Goal: Information Seeking & Learning: Compare options

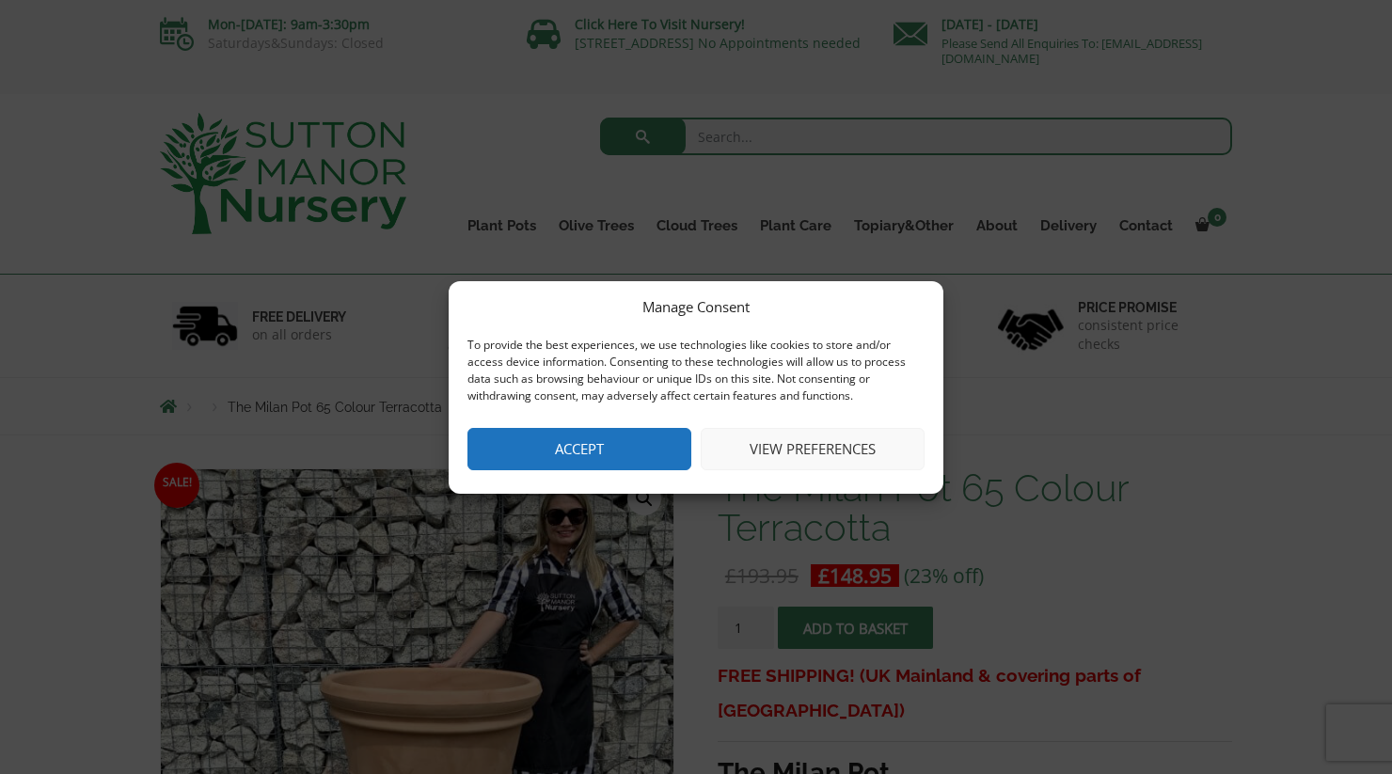
click at [641, 449] on button "Accept" at bounding box center [579, 449] width 224 height 42
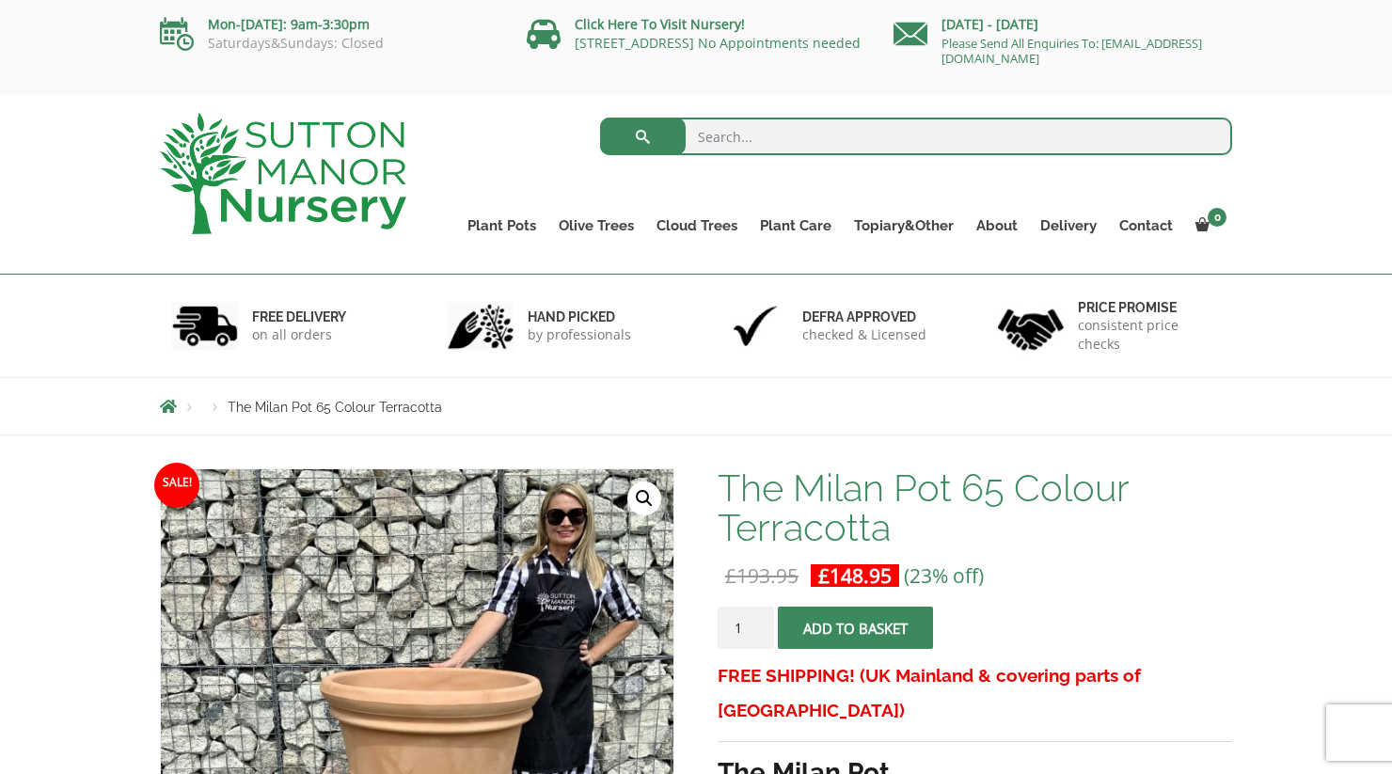
click at [864, 579] on bdi "£ 148.95" at bounding box center [854, 575] width 73 height 26
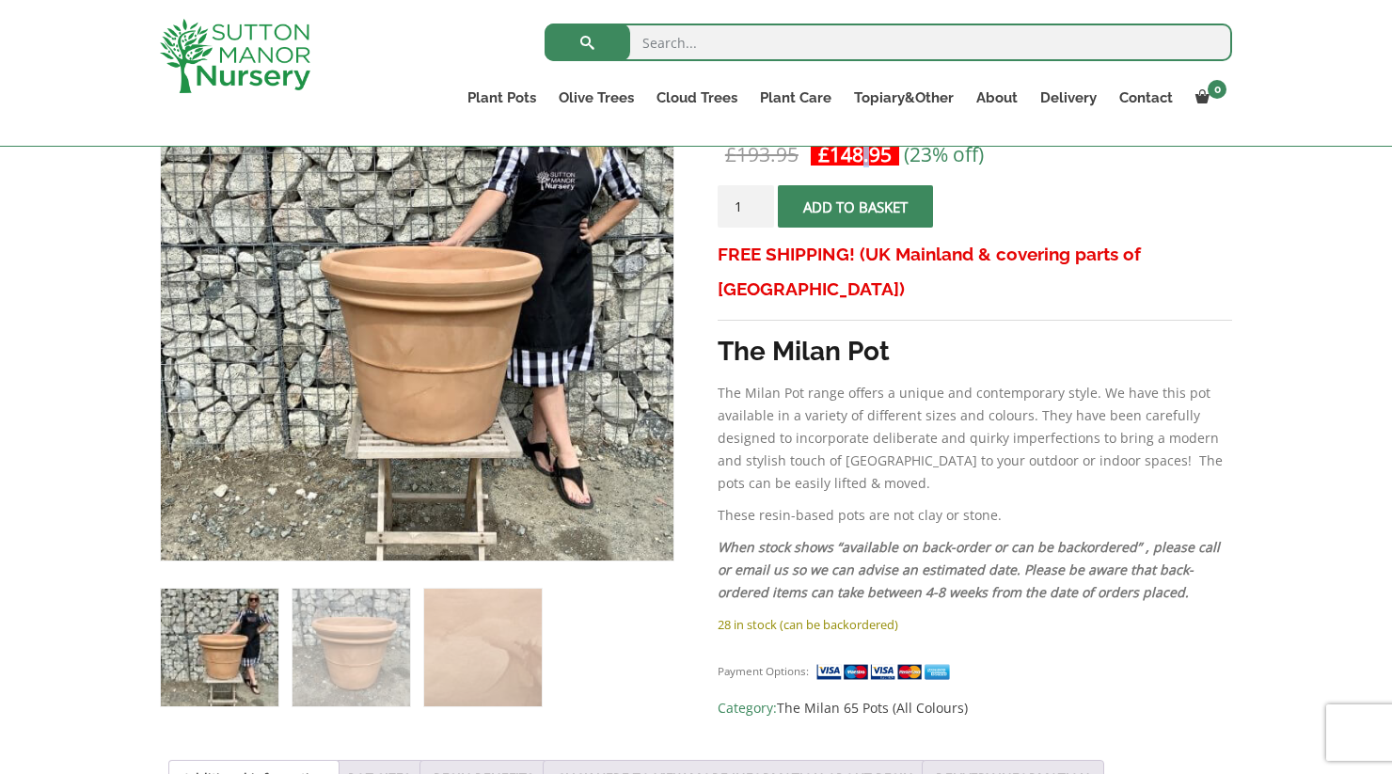
scroll to position [403, 0]
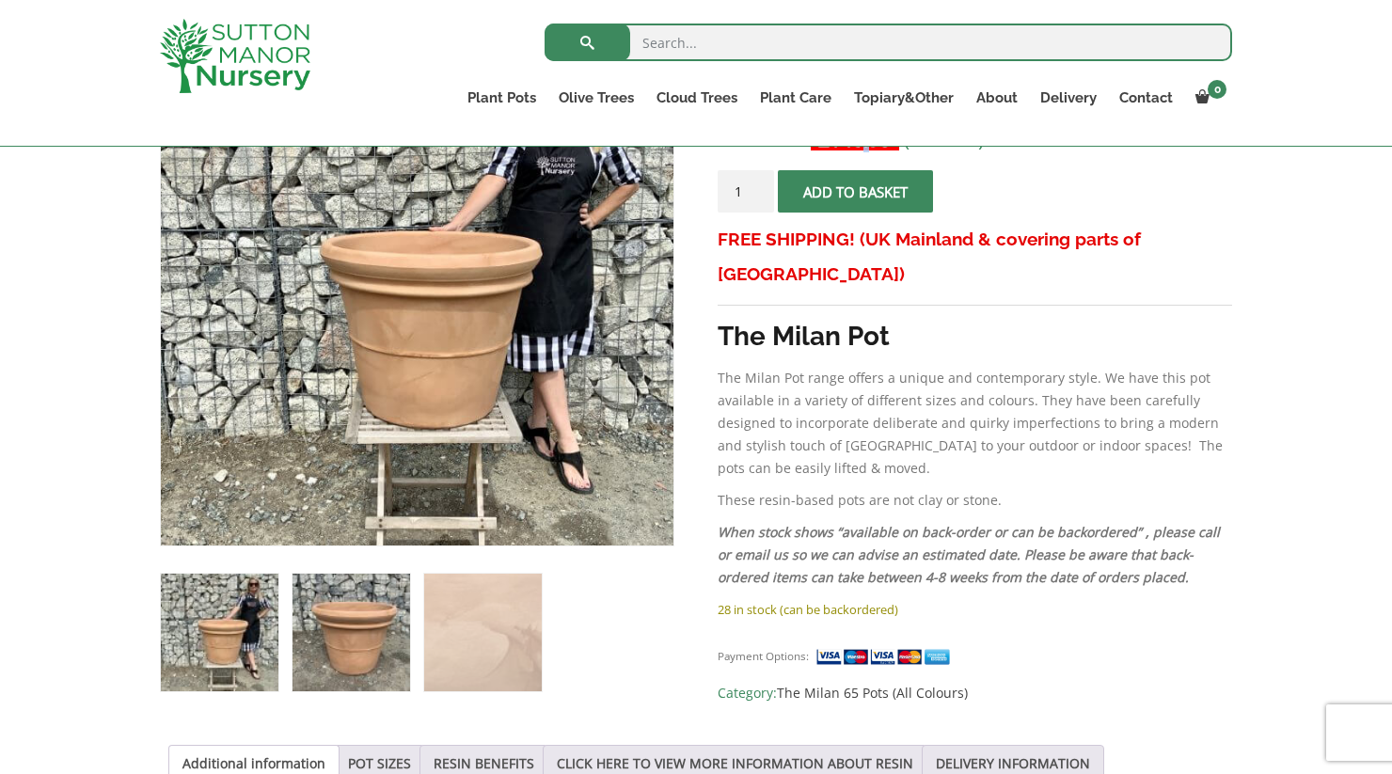
click at [382, 678] on img at bounding box center [352, 633] width 118 height 118
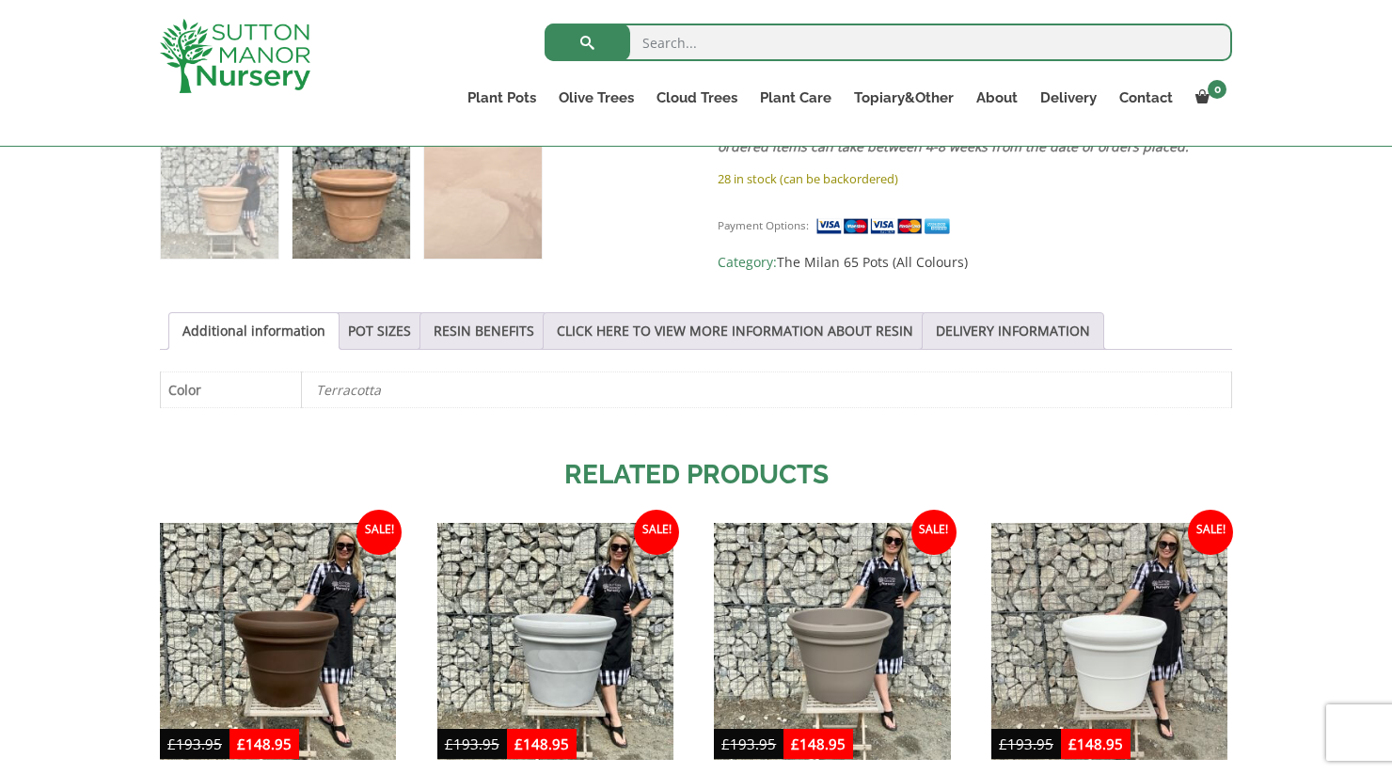
scroll to position [835, 0]
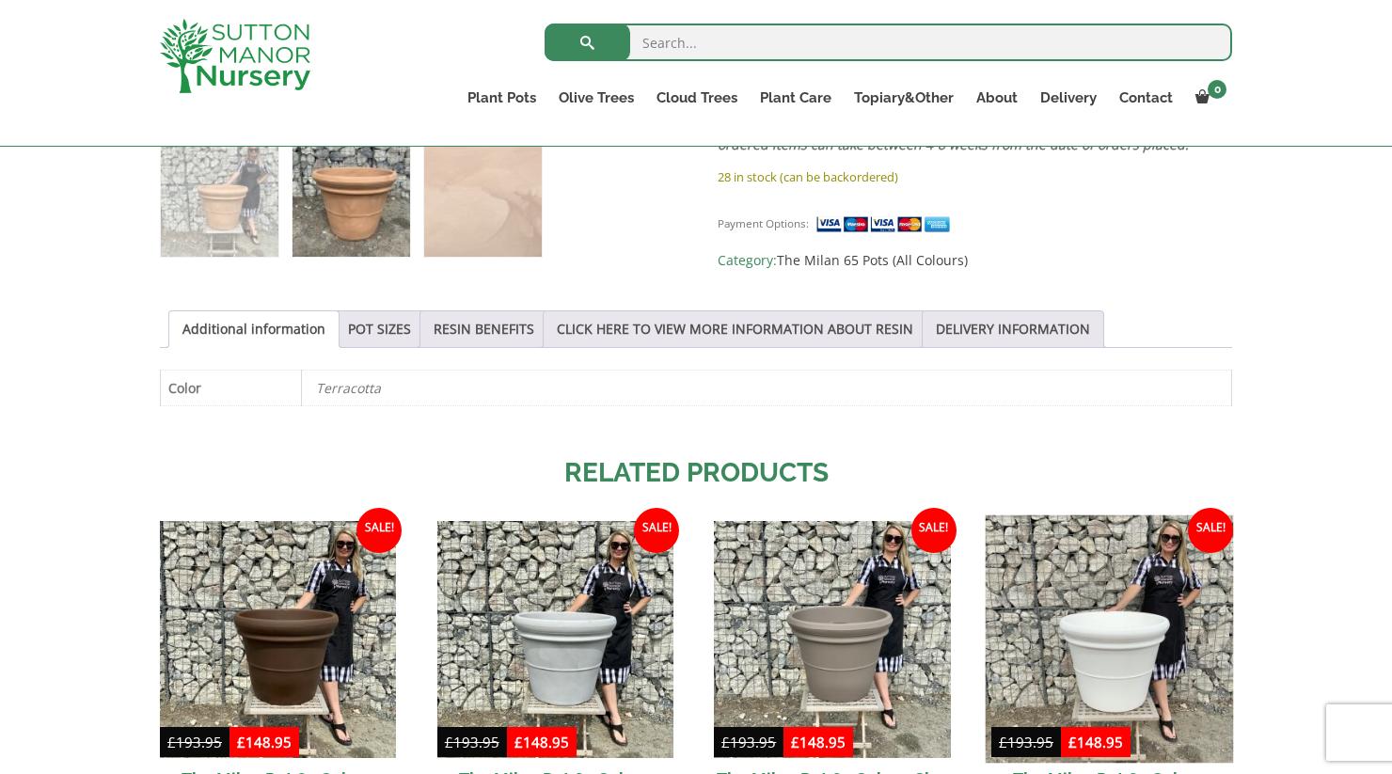
click at [1142, 624] on img at bounding box center [1110, 639] width 248 height 248
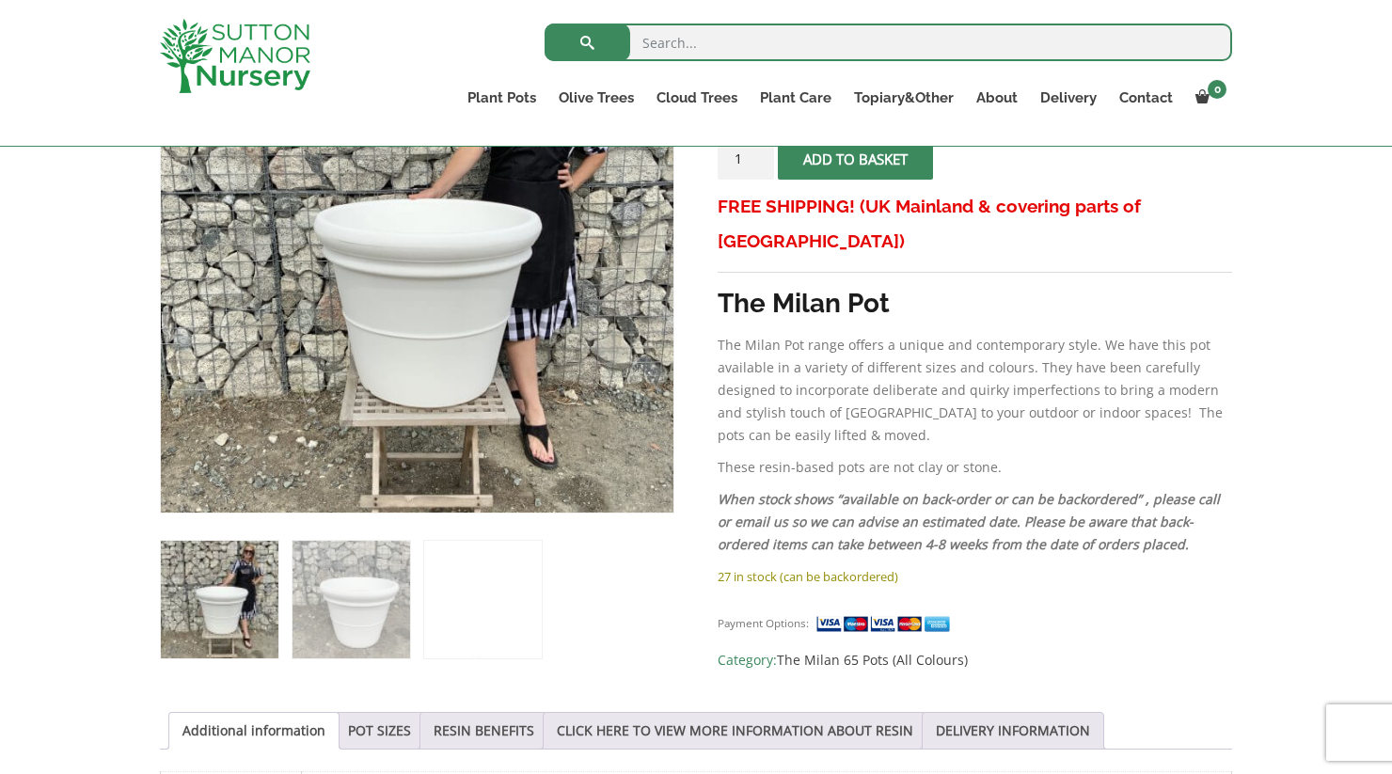
scroll to position [441, 0]
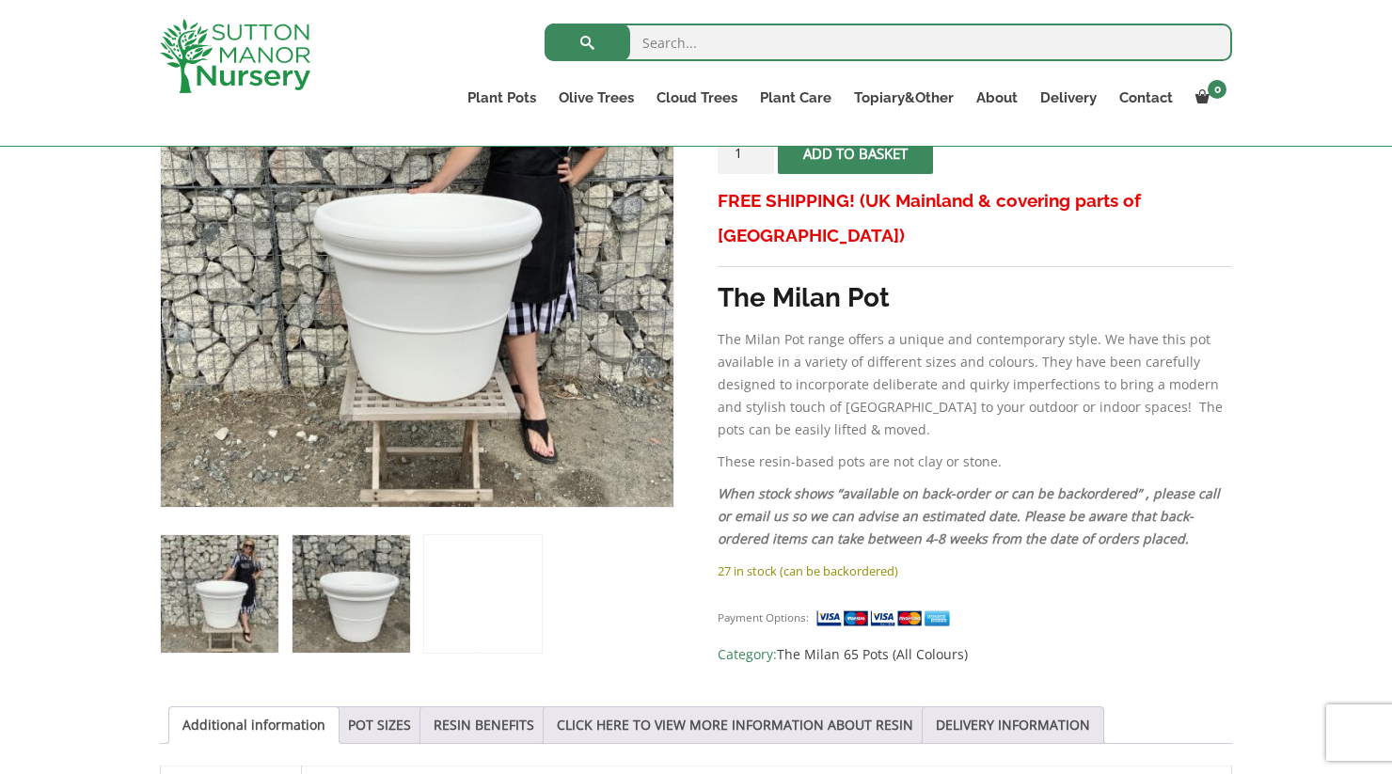
click at [340, 597] on img at bounding box center [352, 594] width 118 height 118
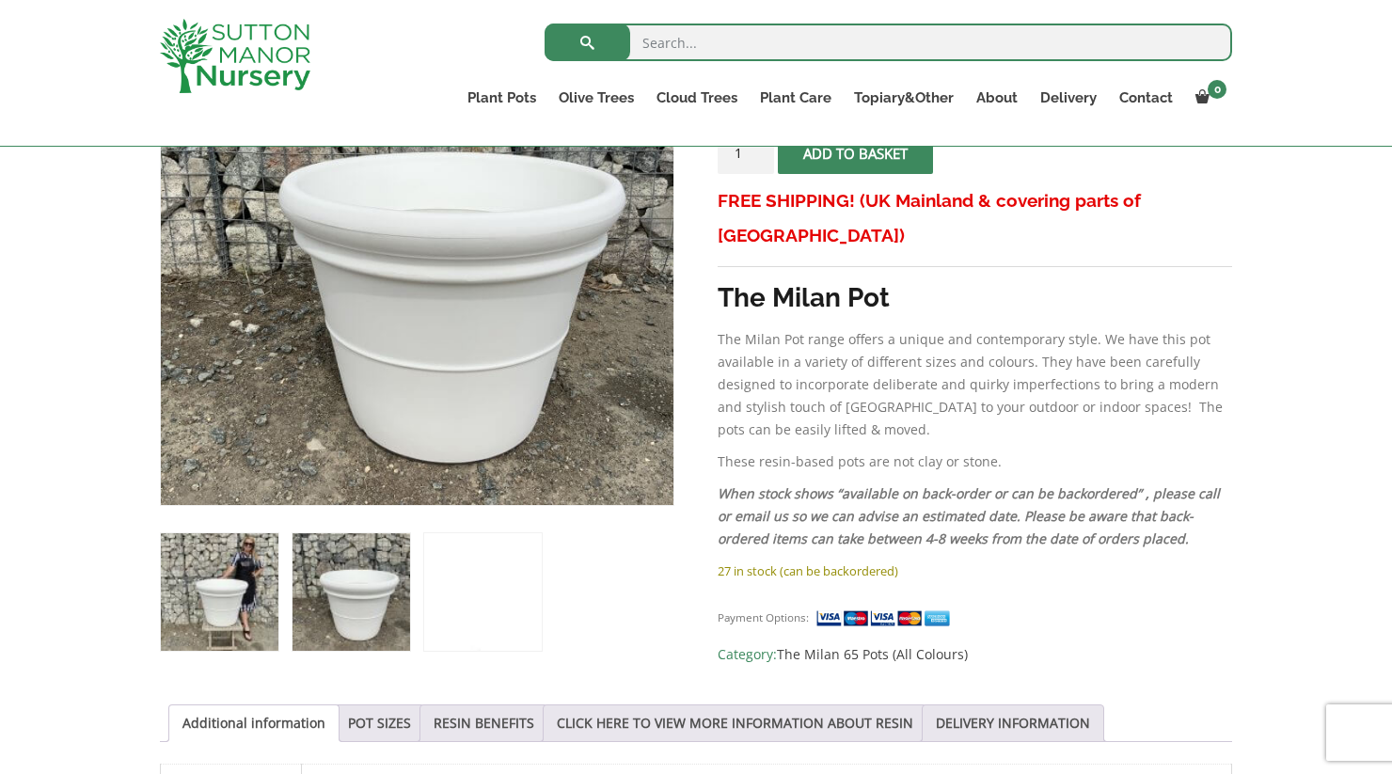
click at [221, 601] on img at bounding box center [220, 592] width 118 height 118
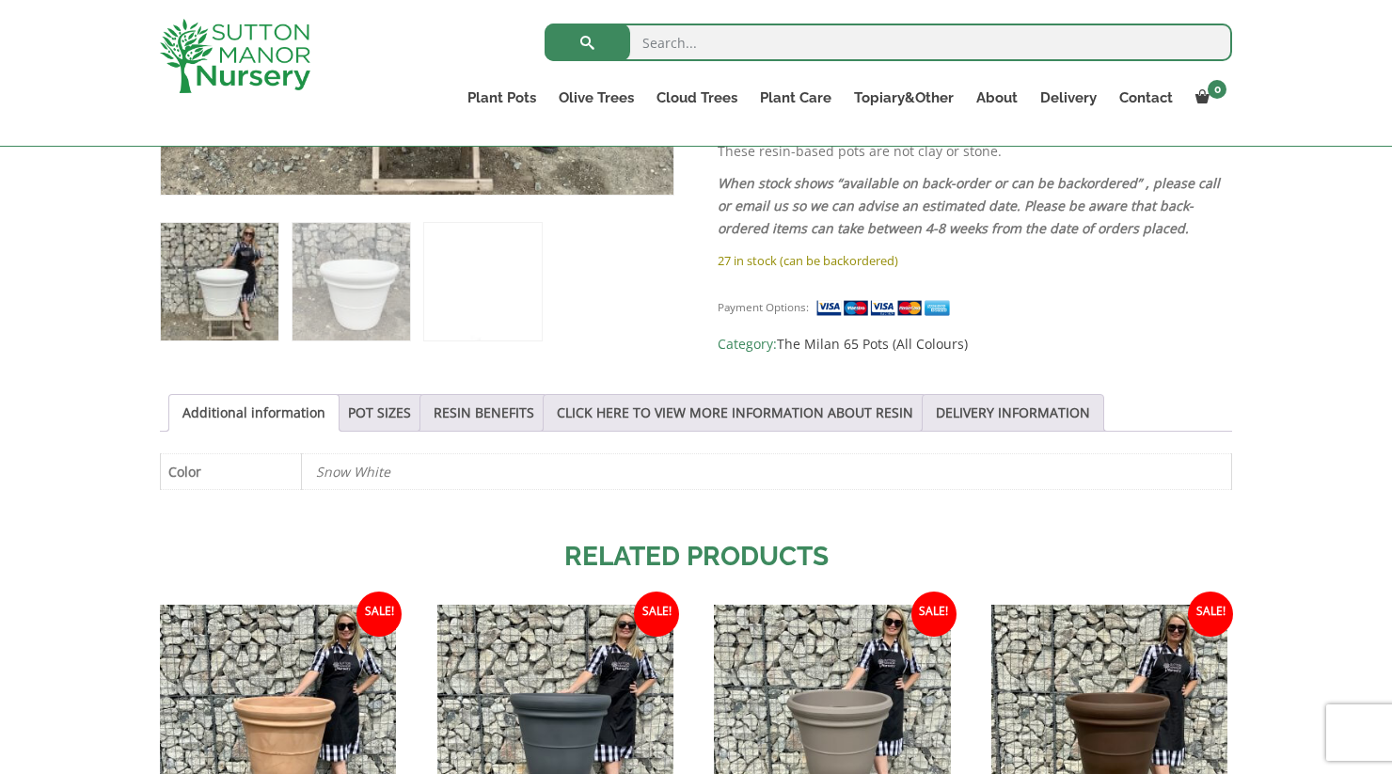
scroll to position [764, 0]
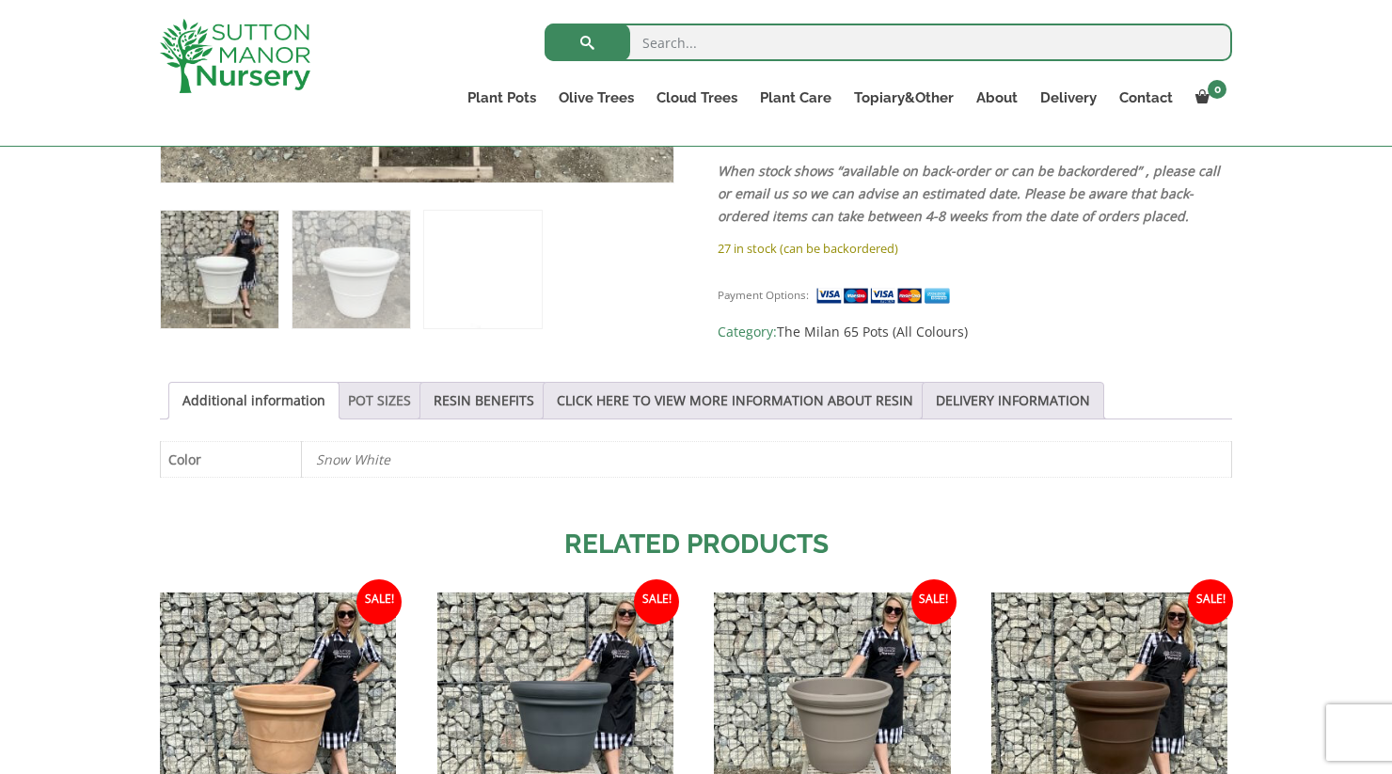
click at [392, 418] on link "POT SIZES" at bounding box center [379, 401] width 63 height 36
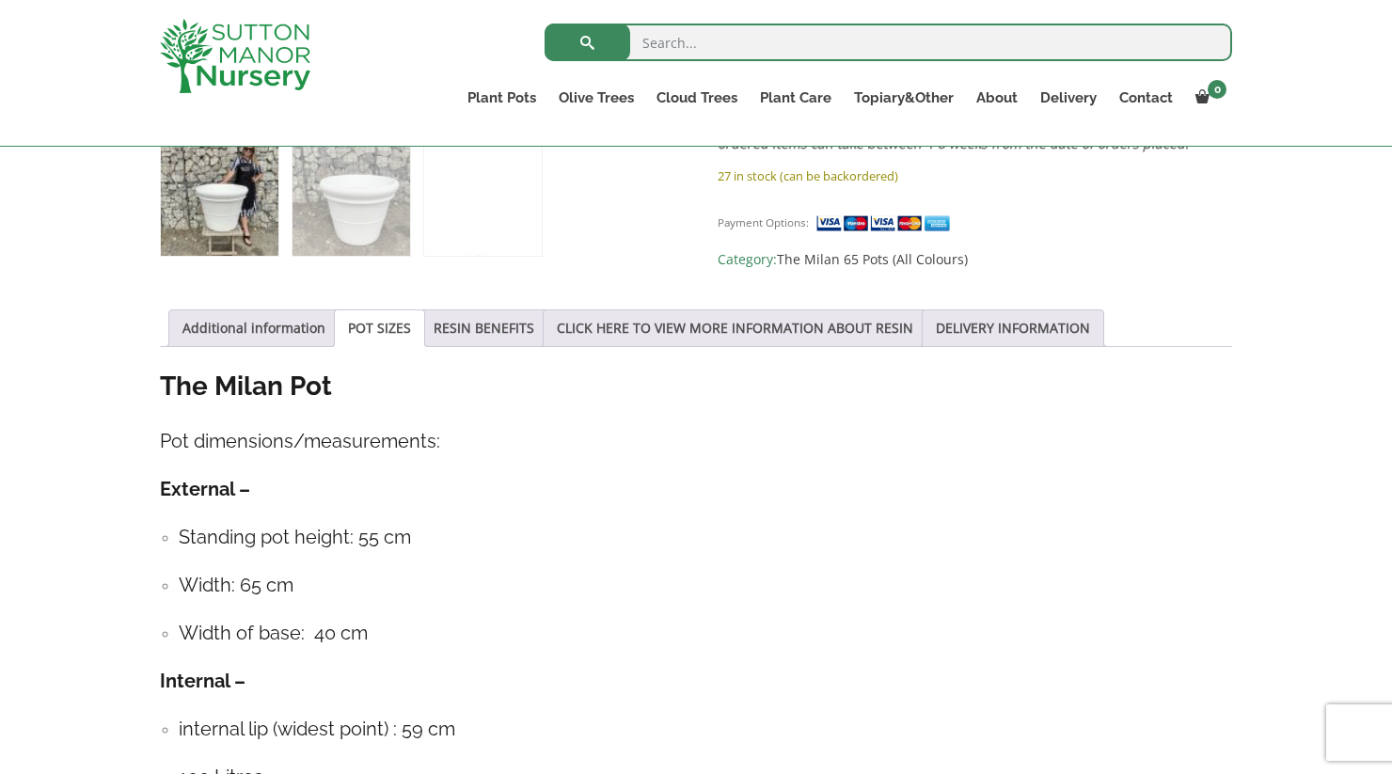
scroll to position [878, 0]
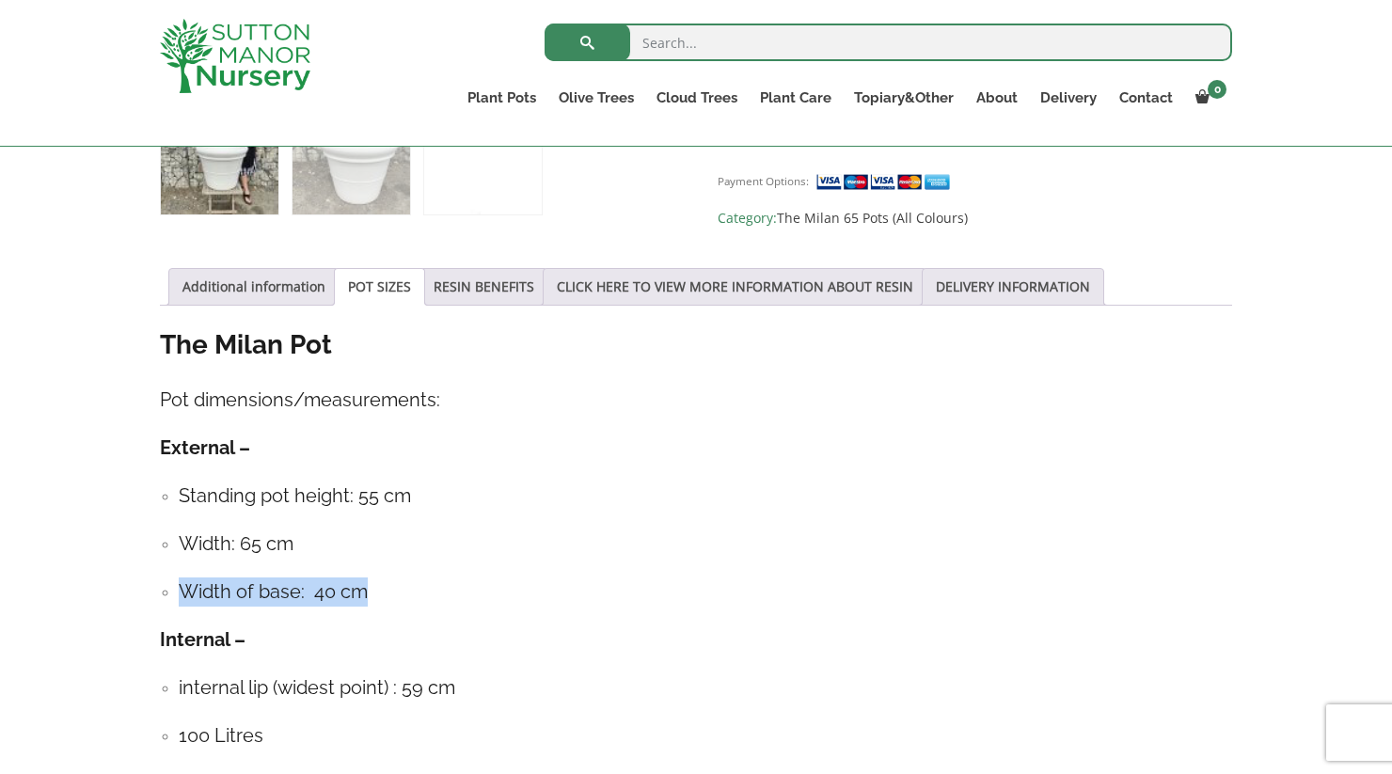
drag, startPoint x: 185, startPoint y: 591, endPoint x: 380, endPoint y: 589, distance: 194.7
click at [380, 589] on h4 "Width of base: 40 cm" at bounding box center [705, 592] width 1053 height 29
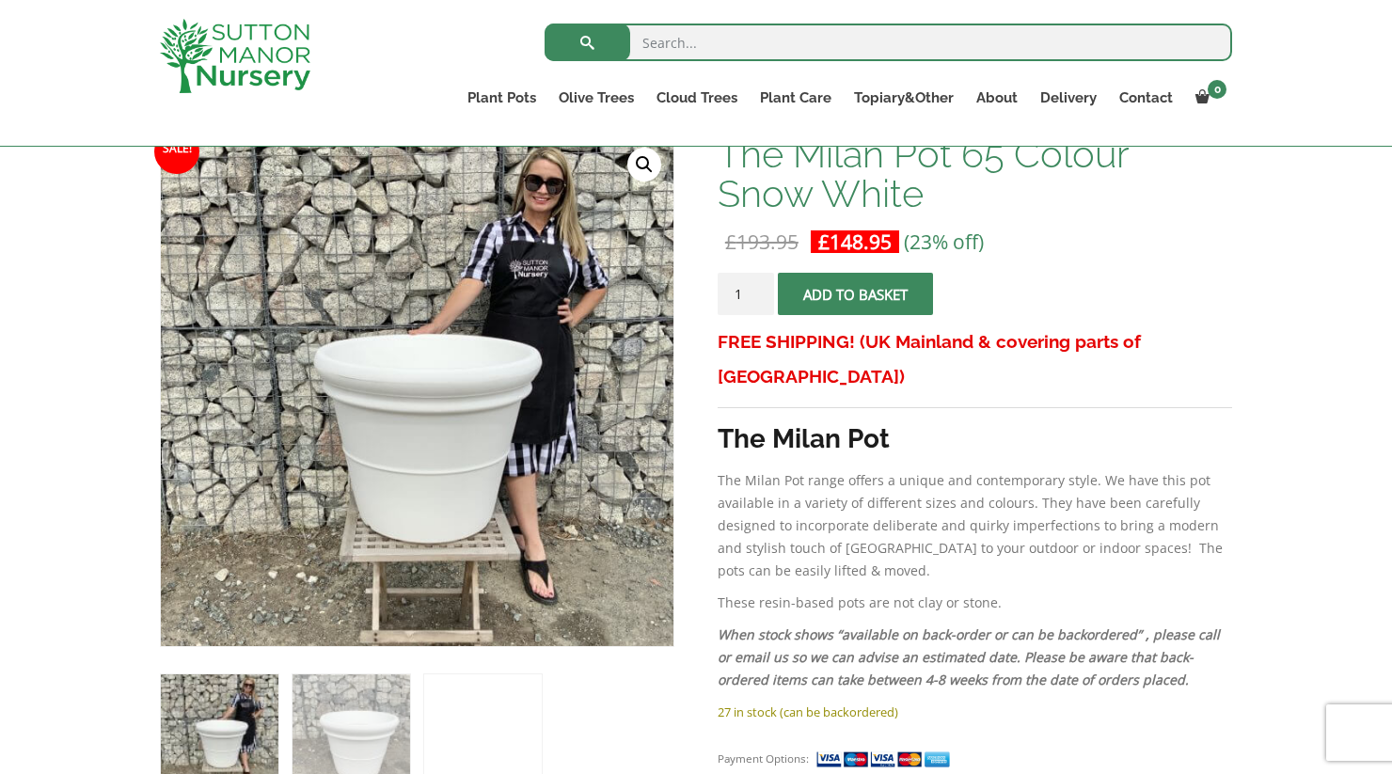
scroll to position [263, 0]
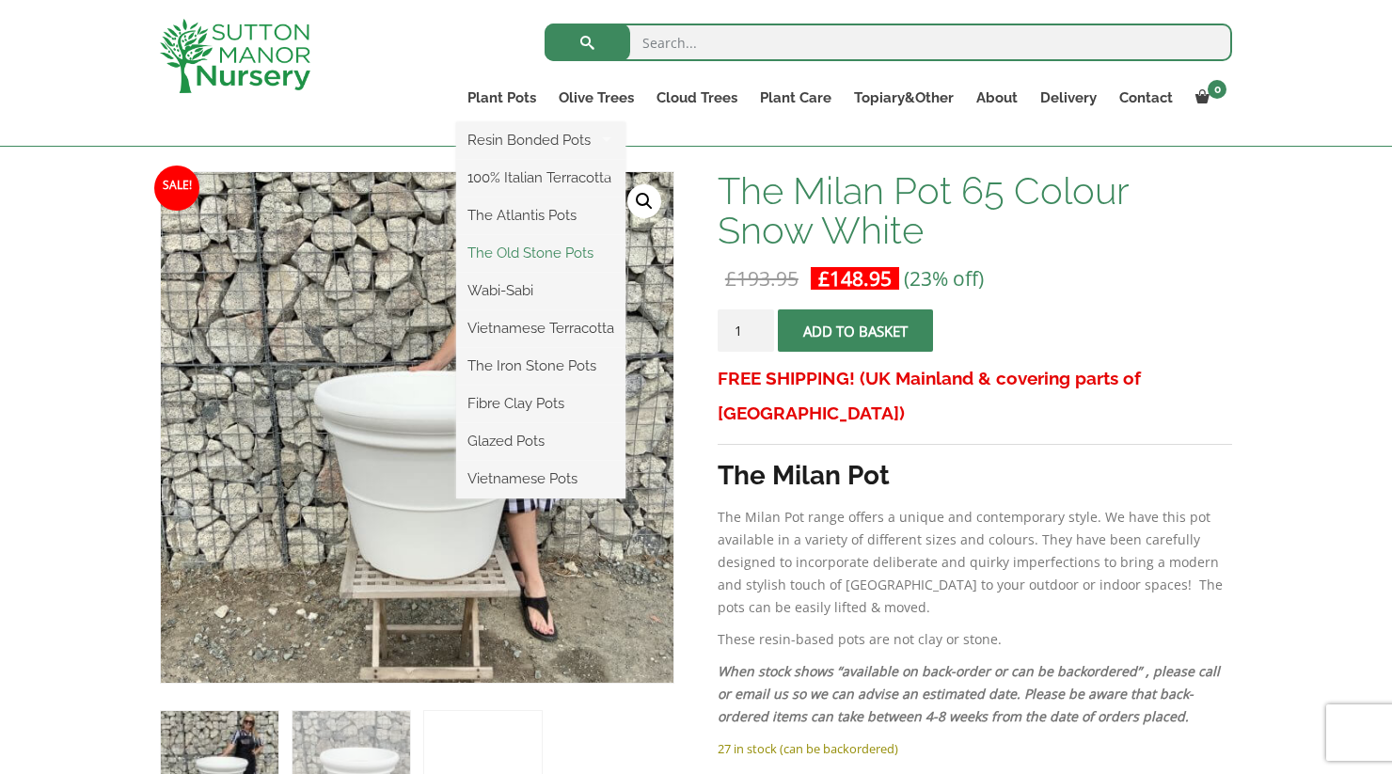
click at [561, 251] on link "The Old Stone Pots" at bounding box center [540, 253] width 169 height 28
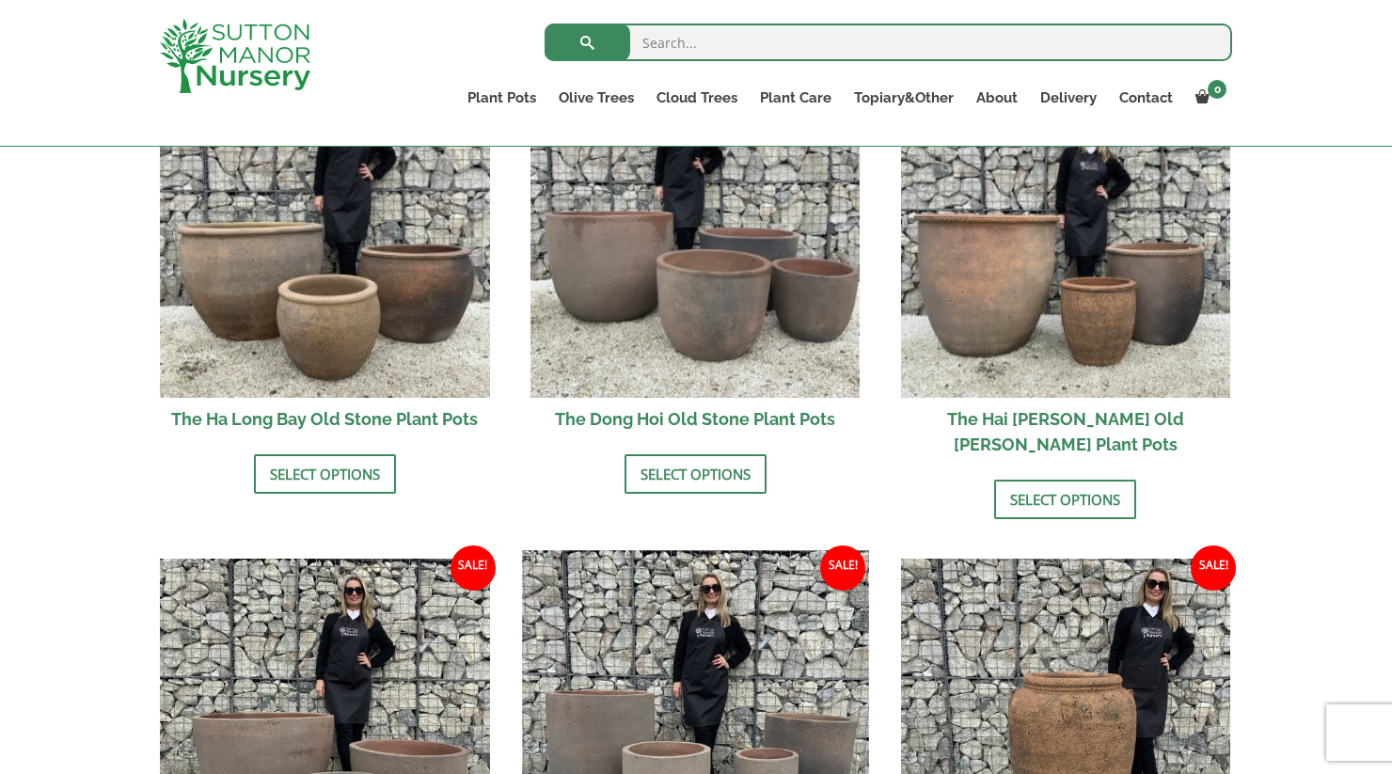
scroll to position [611, 0]
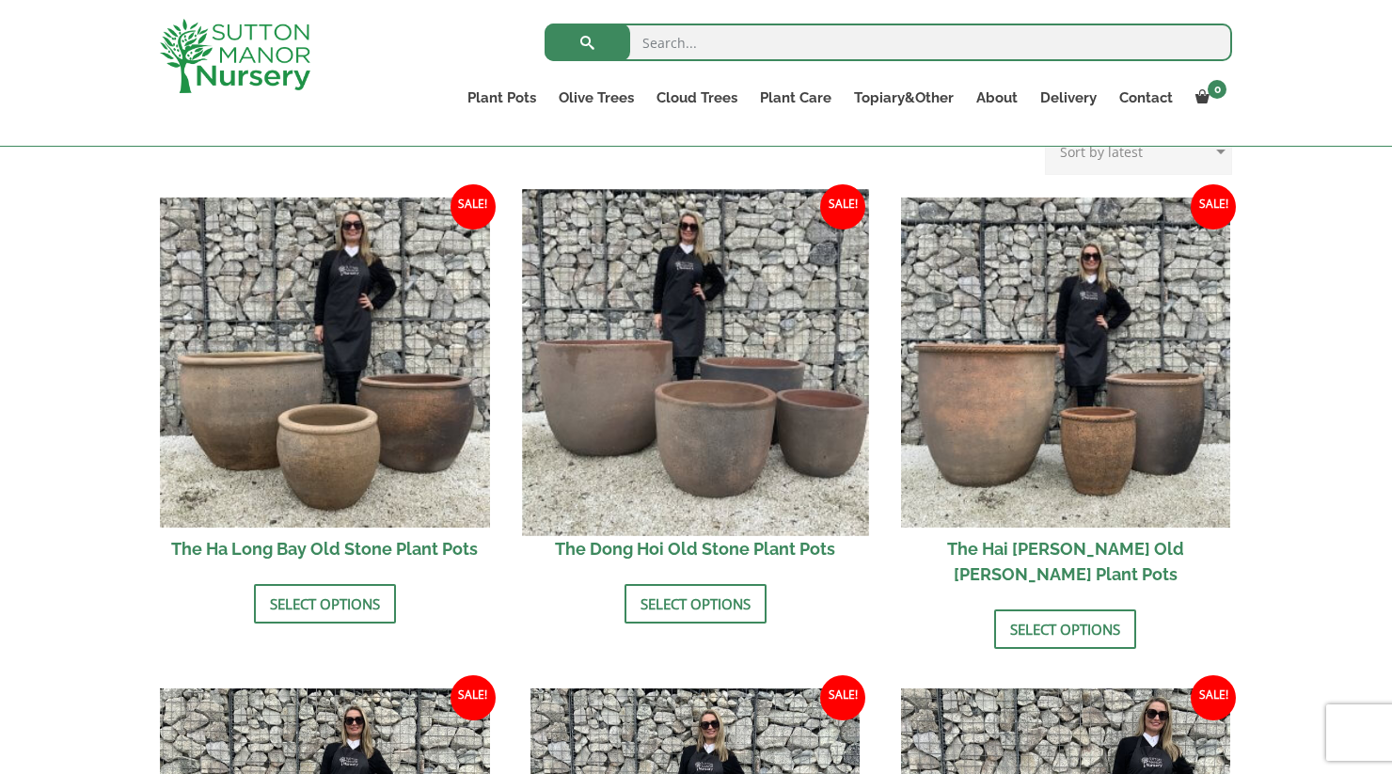
click at [751, 340] on img at bounding box center [695, 362] width 346 height 346
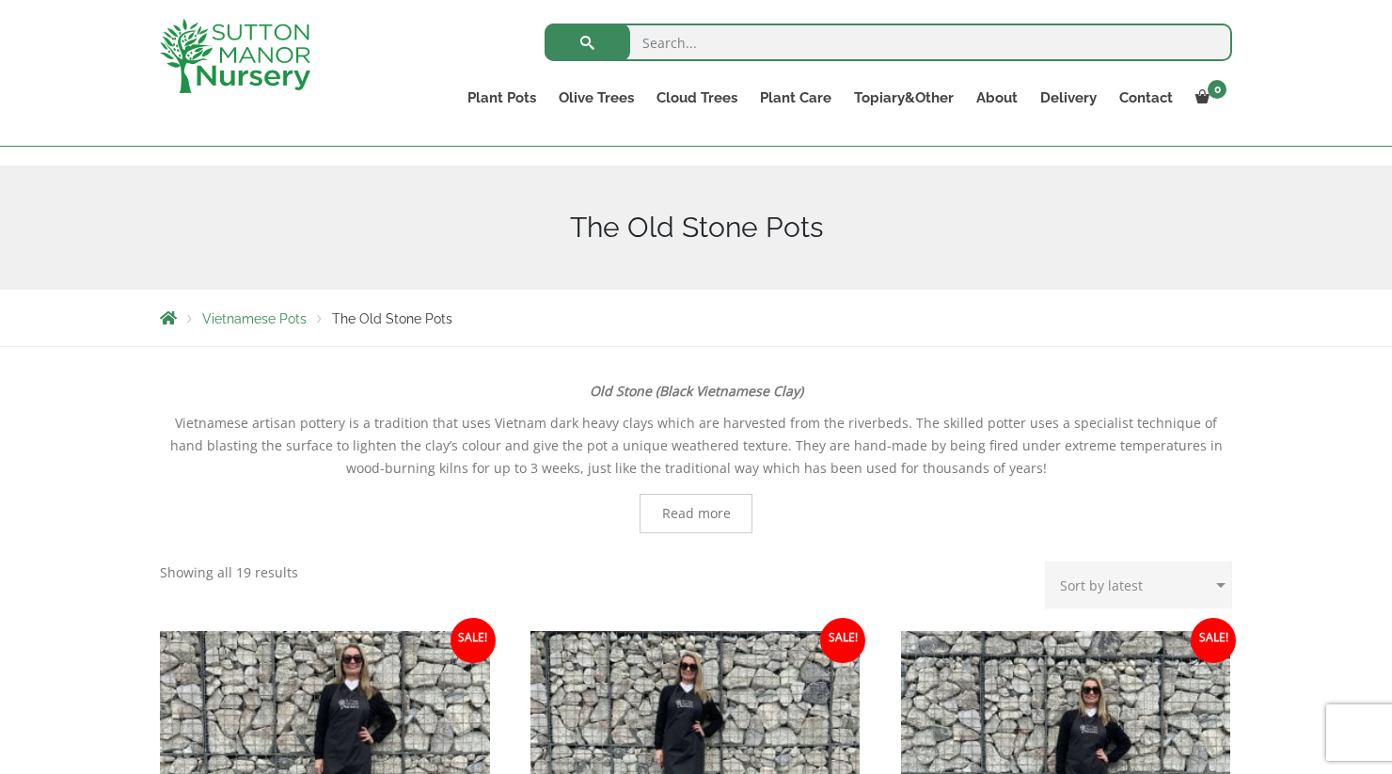
scroll to position [177, 0]
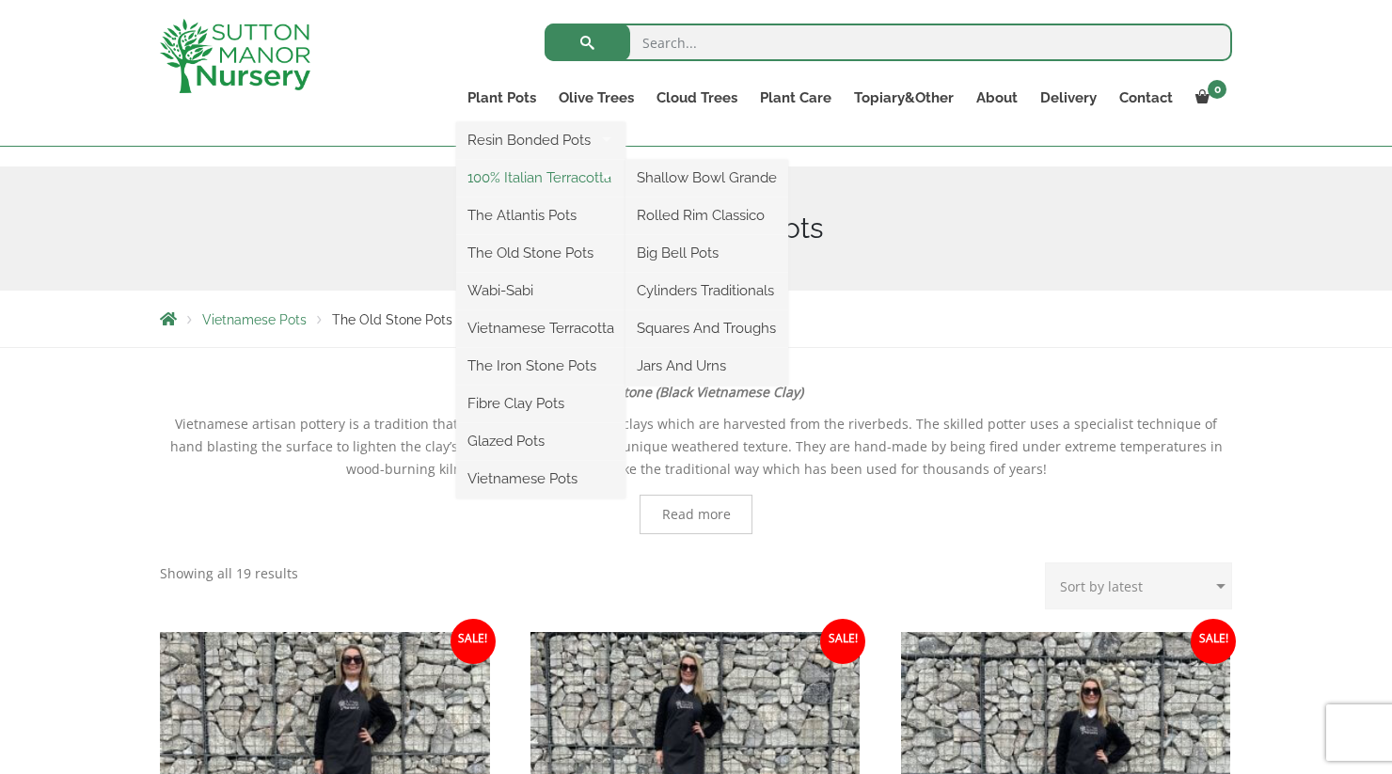
click at [571, 181] on link "100% Italian Terracotta" at bounding box center [540, 178] width 169 height 28
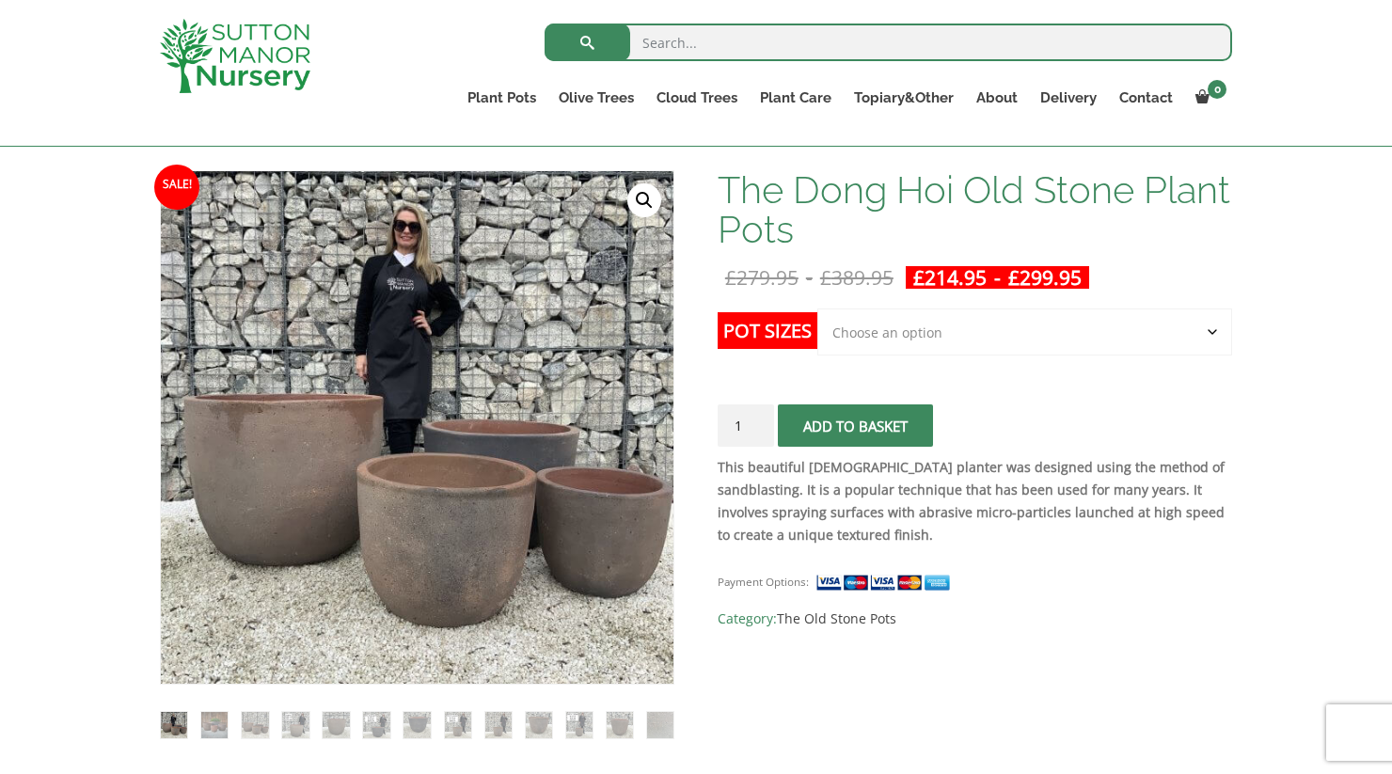
scroll to position [298, 0]
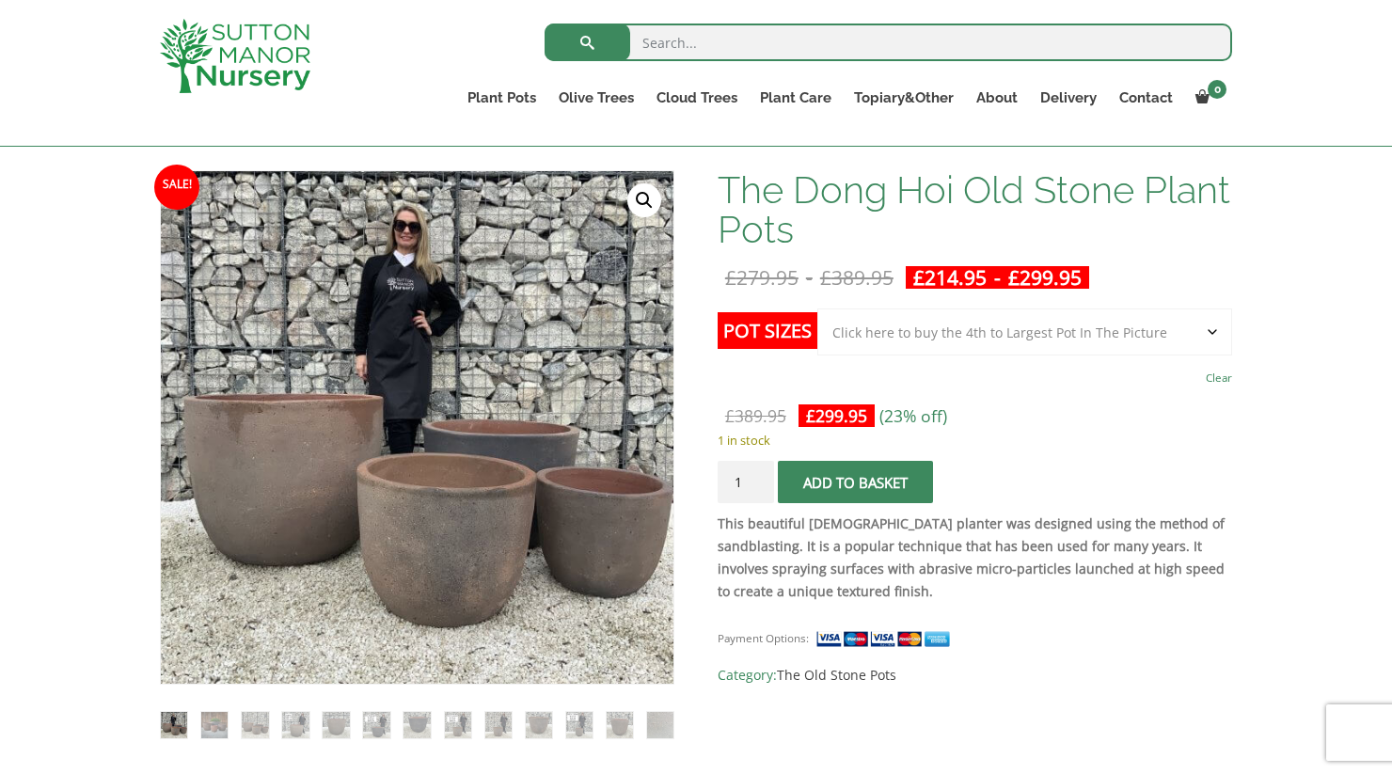
select select "Click here to buy the 4th to Largest Pot In The Picture"
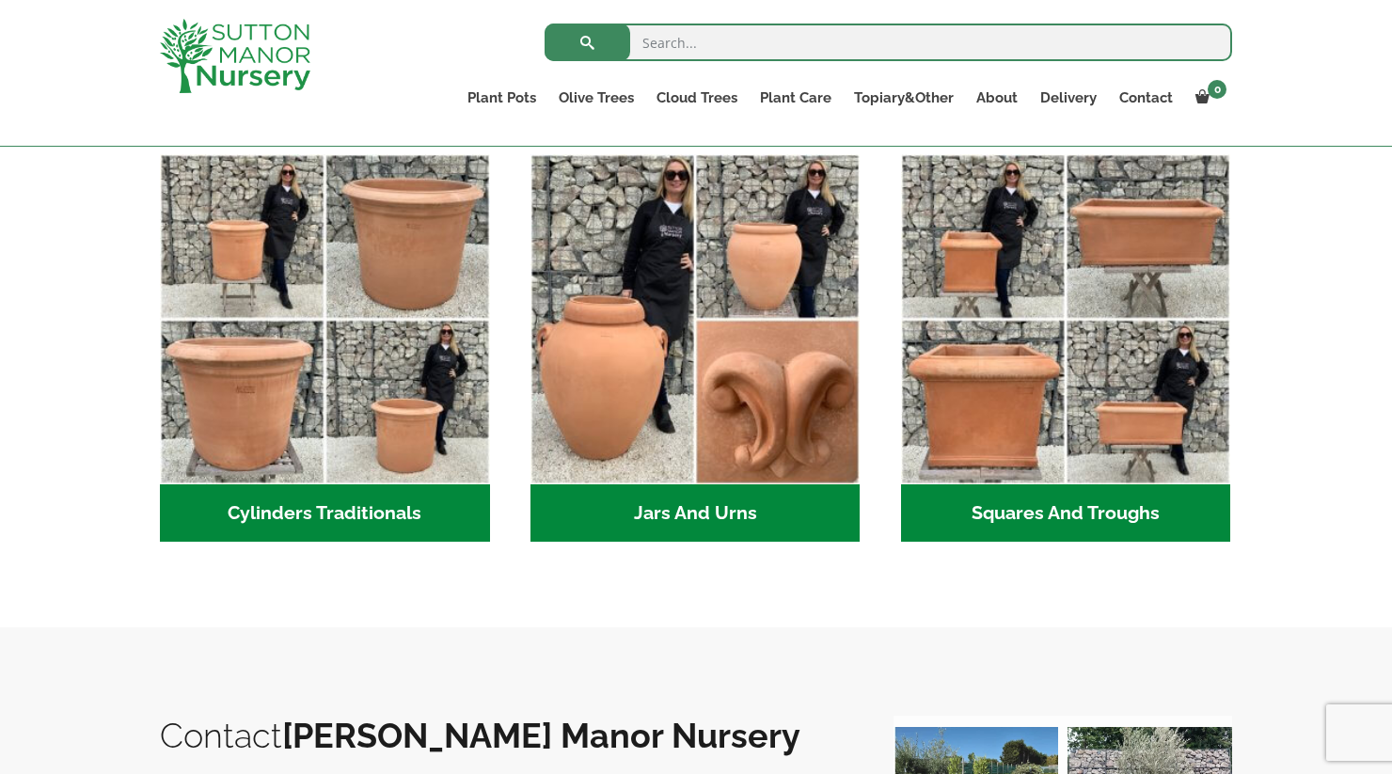
scroll to position [1021, 0]
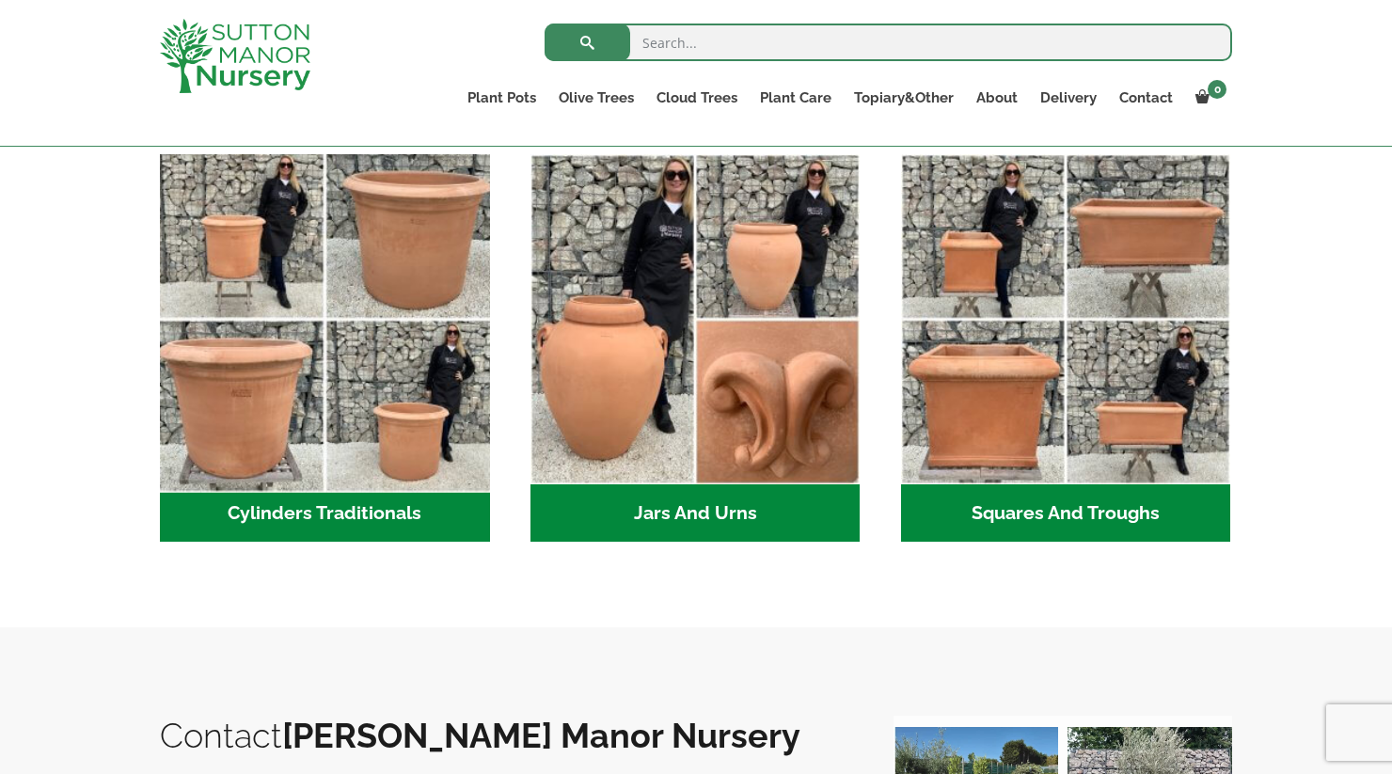
click at [335, 406] on img "Visit product category Cylinders Traditionals" at bounding box center [324, 320] width 346 height 346
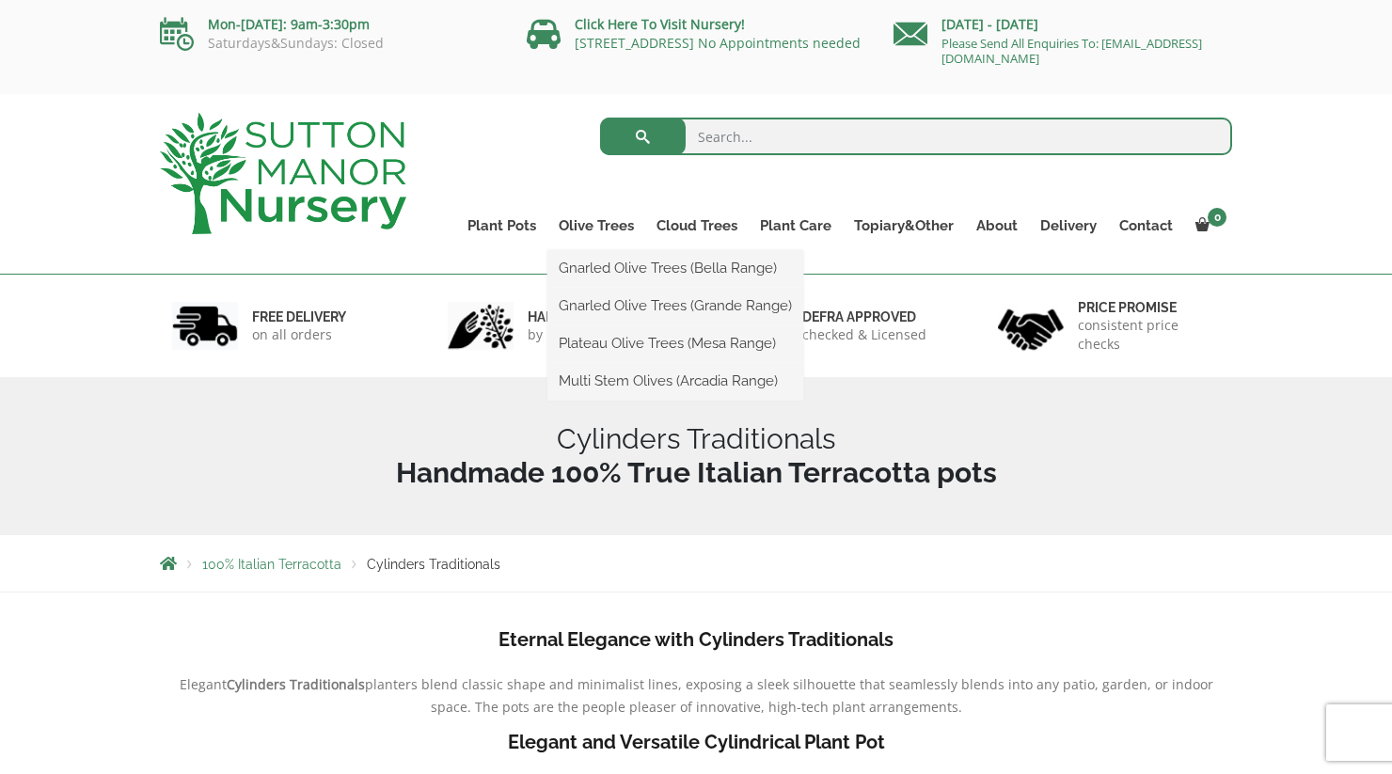
click at [622, 250] on ul "Gnarled Olive Trees (Bella Range) Gnarled Olive Trees (Grande Range) Plateau Ol…" at bounding box center [675, 325] width 256 height 150
click at [608, 230] on link "Olive Trees" at bounding box center [596, 226] width 98 height 26
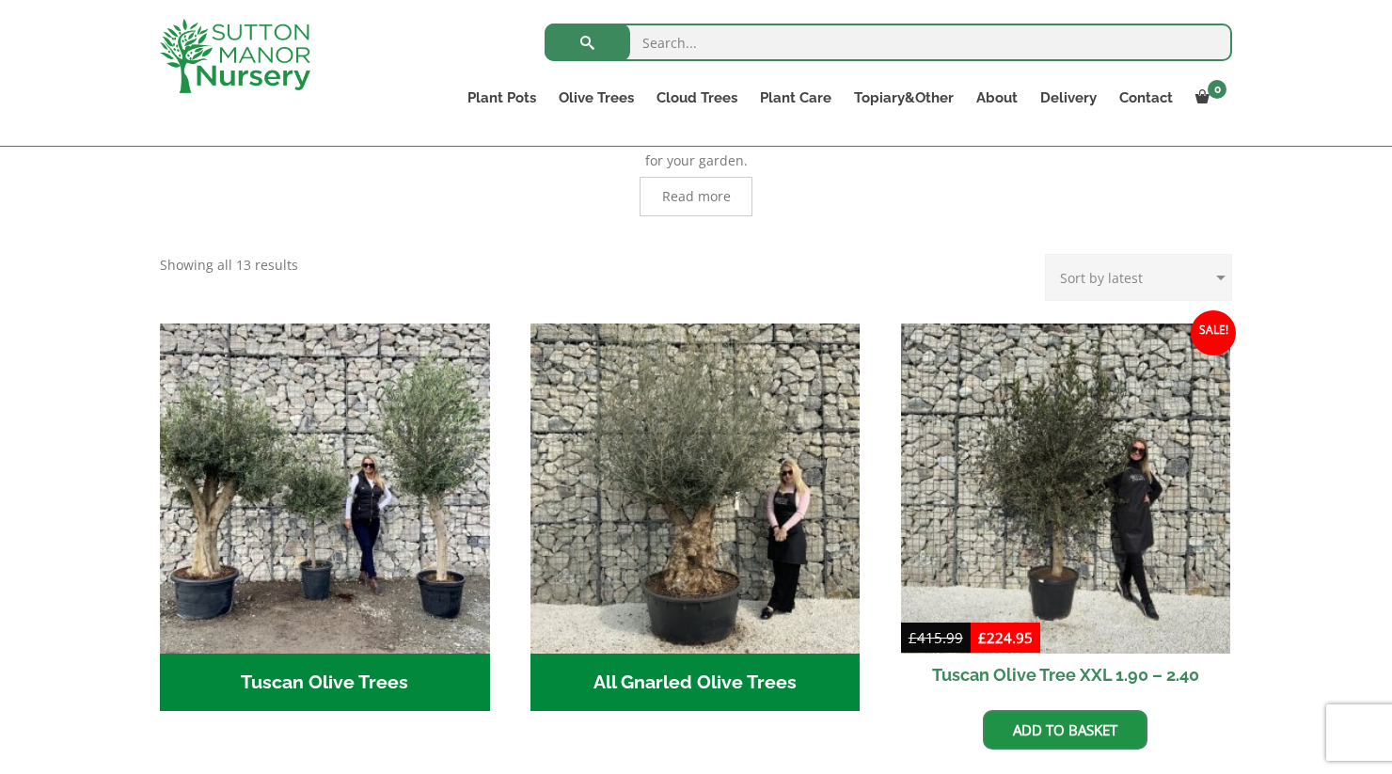
scroll to position [537, 0]
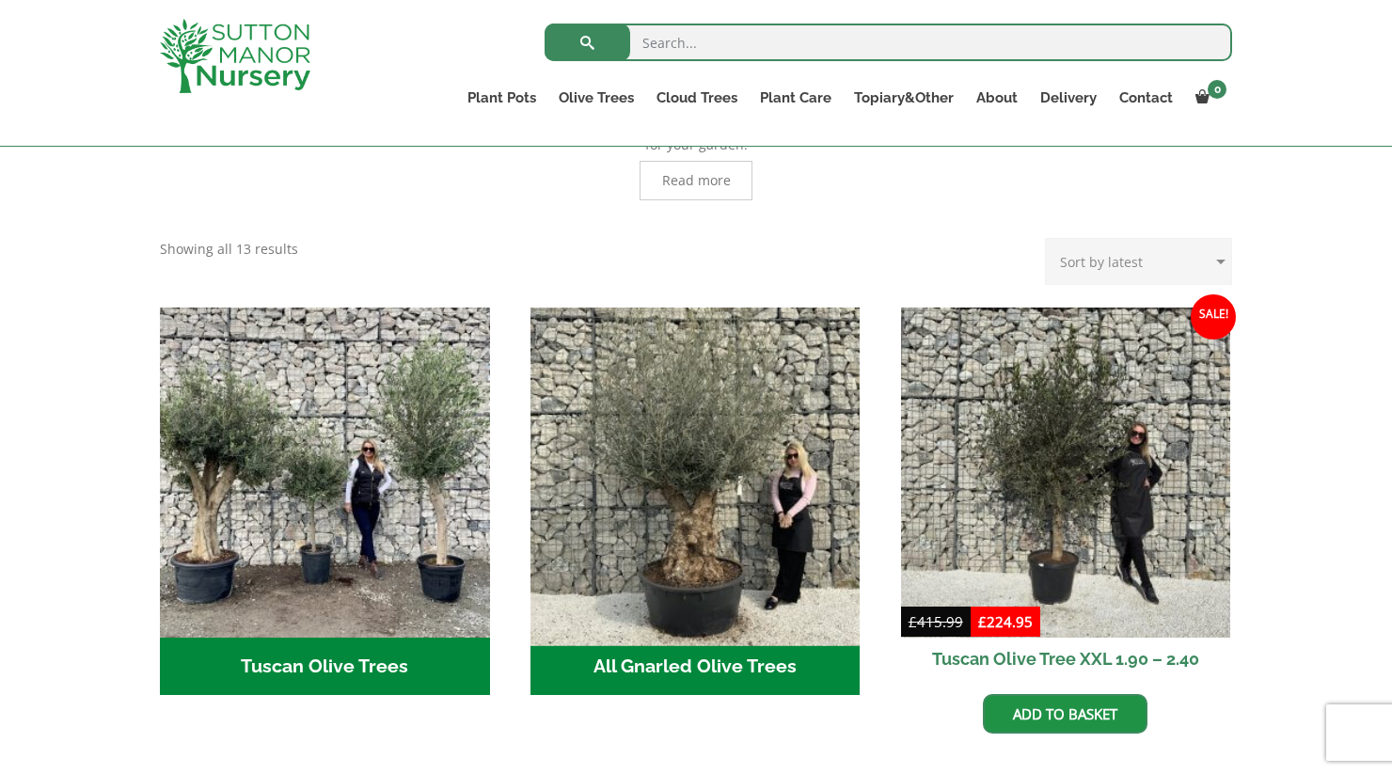
click at [814, 568] on img "Visit product category All Gnarled Olive Trees" at bounding box center [695, 472] width 346 height 346
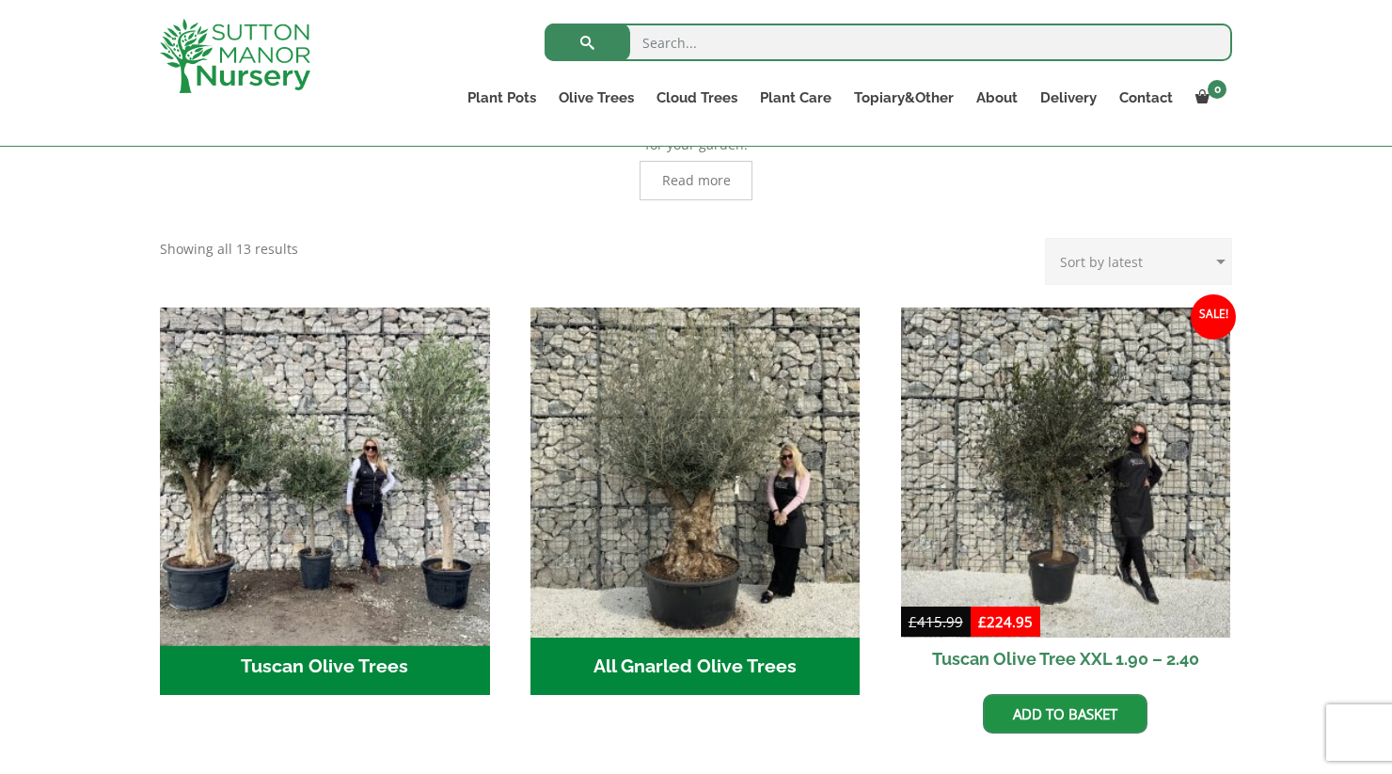
click at [372, 439] on img "Visit product category Tuscan Olive Trees" at bounding box center [324, 472] width 346 height 346
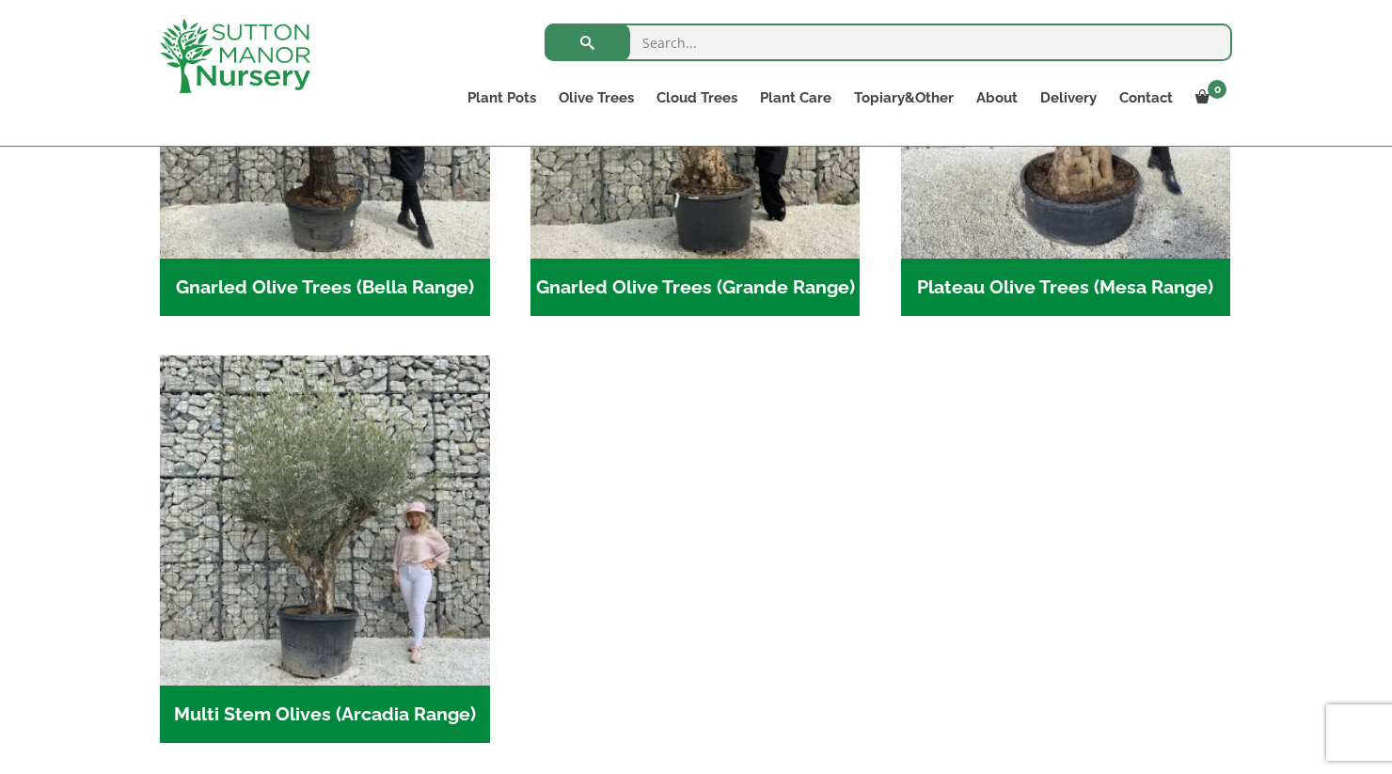
scroll to position [565, 0]
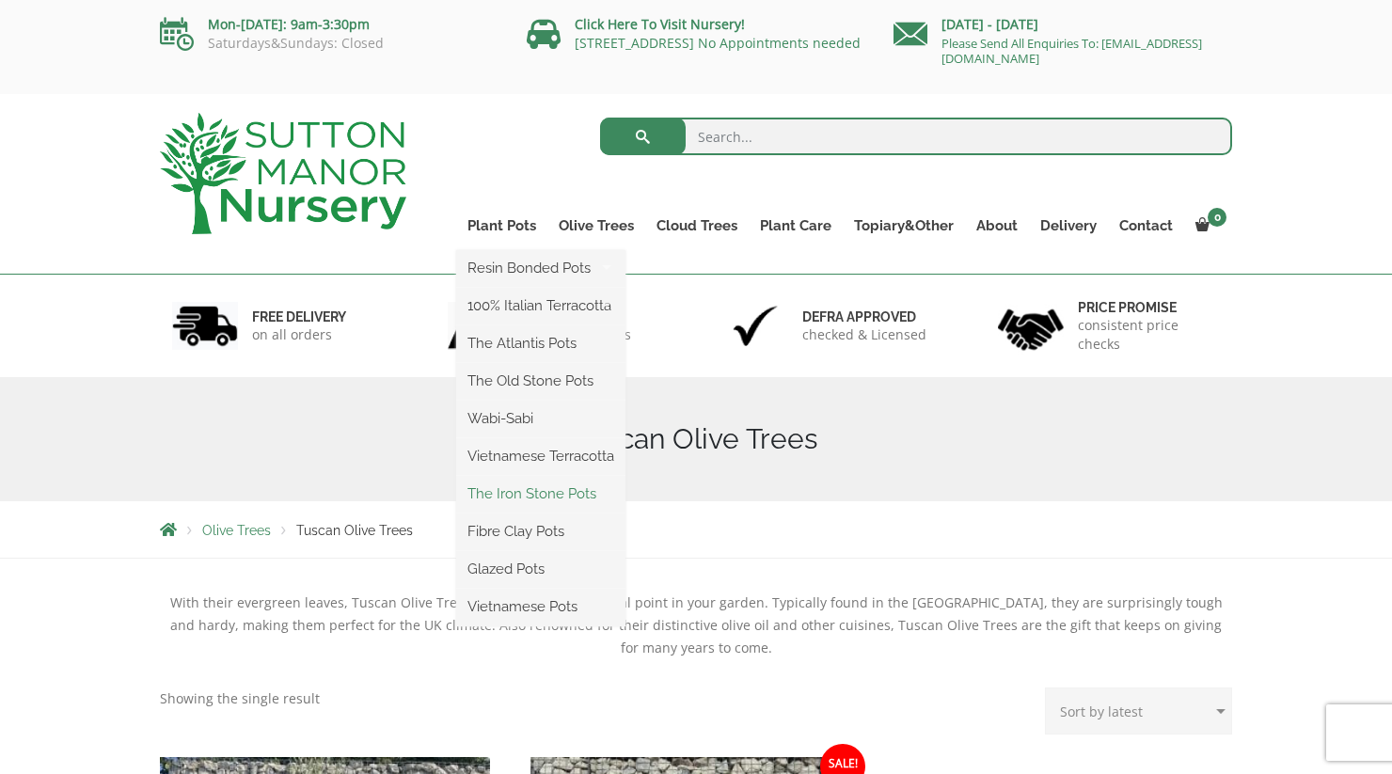
click at [556, 492] on link "The Iron Stone Pots" at bounding box center [540, 494] width 169 height 28
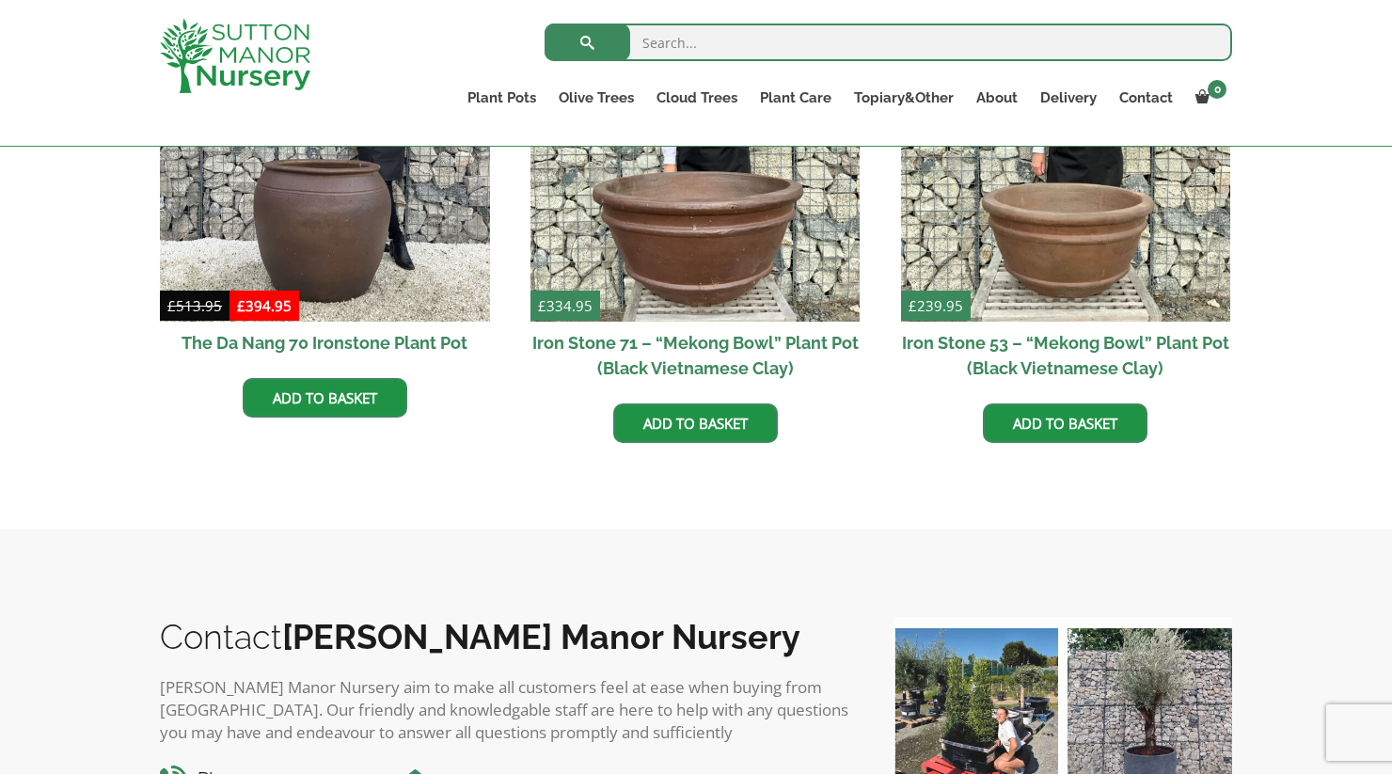
scroll to position [1325, 0]
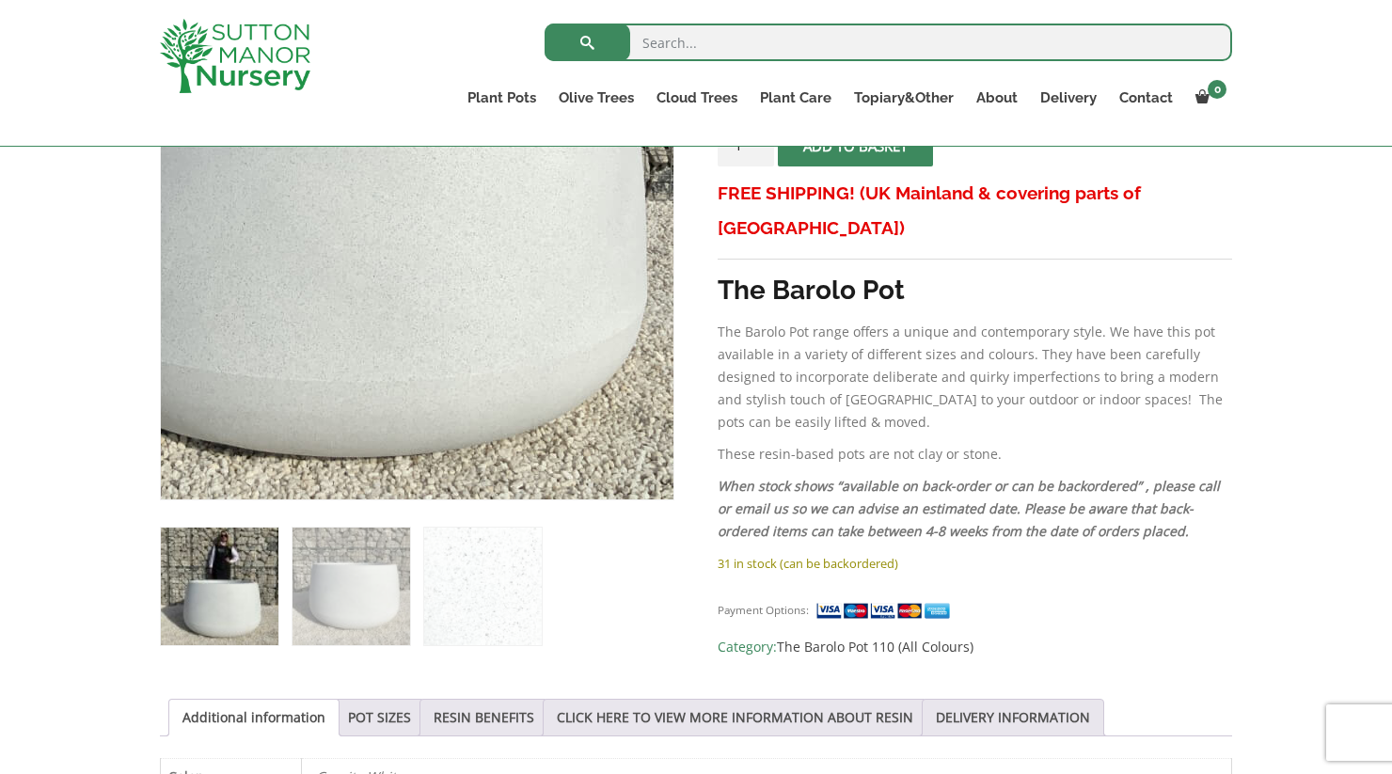
scroll to position [461, 0]
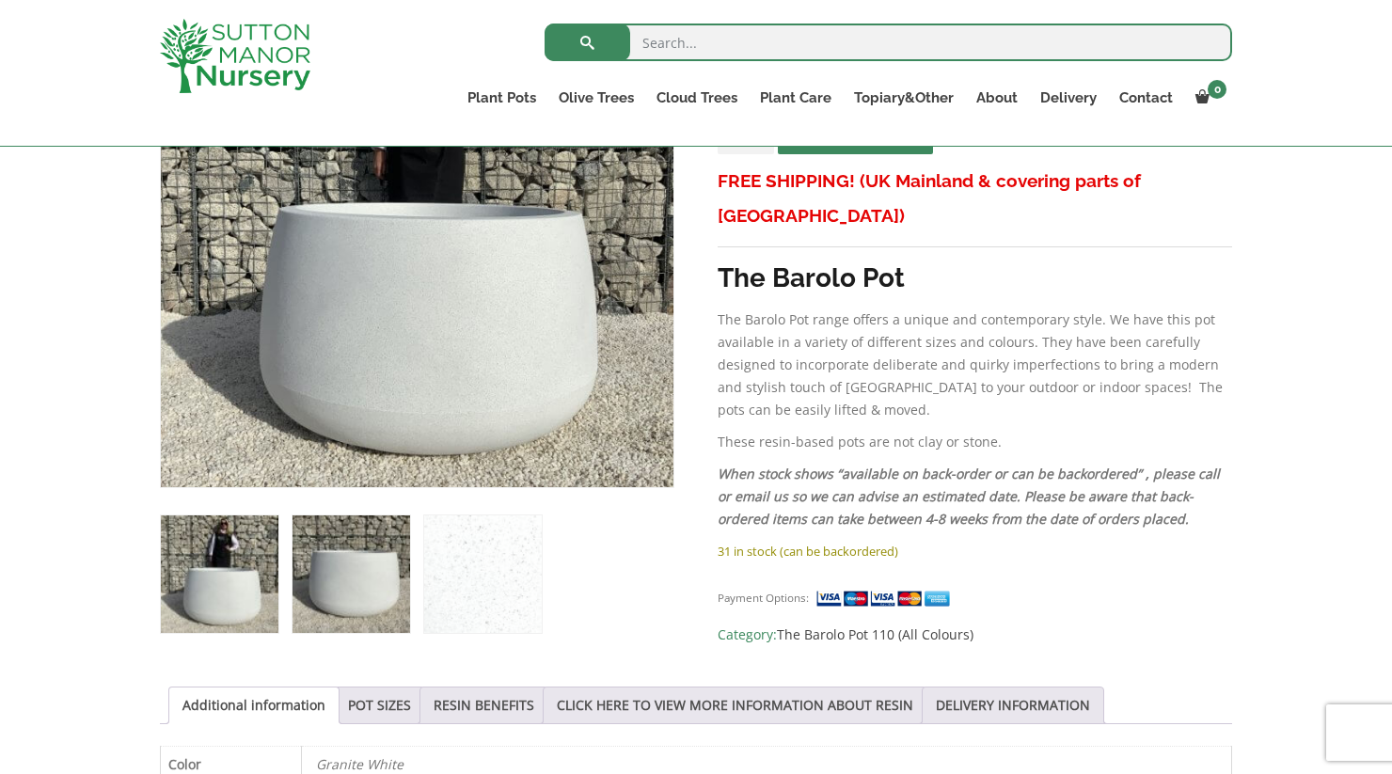
click at [372, 592] on img at bounding box center [352, 574] width 118 height 118
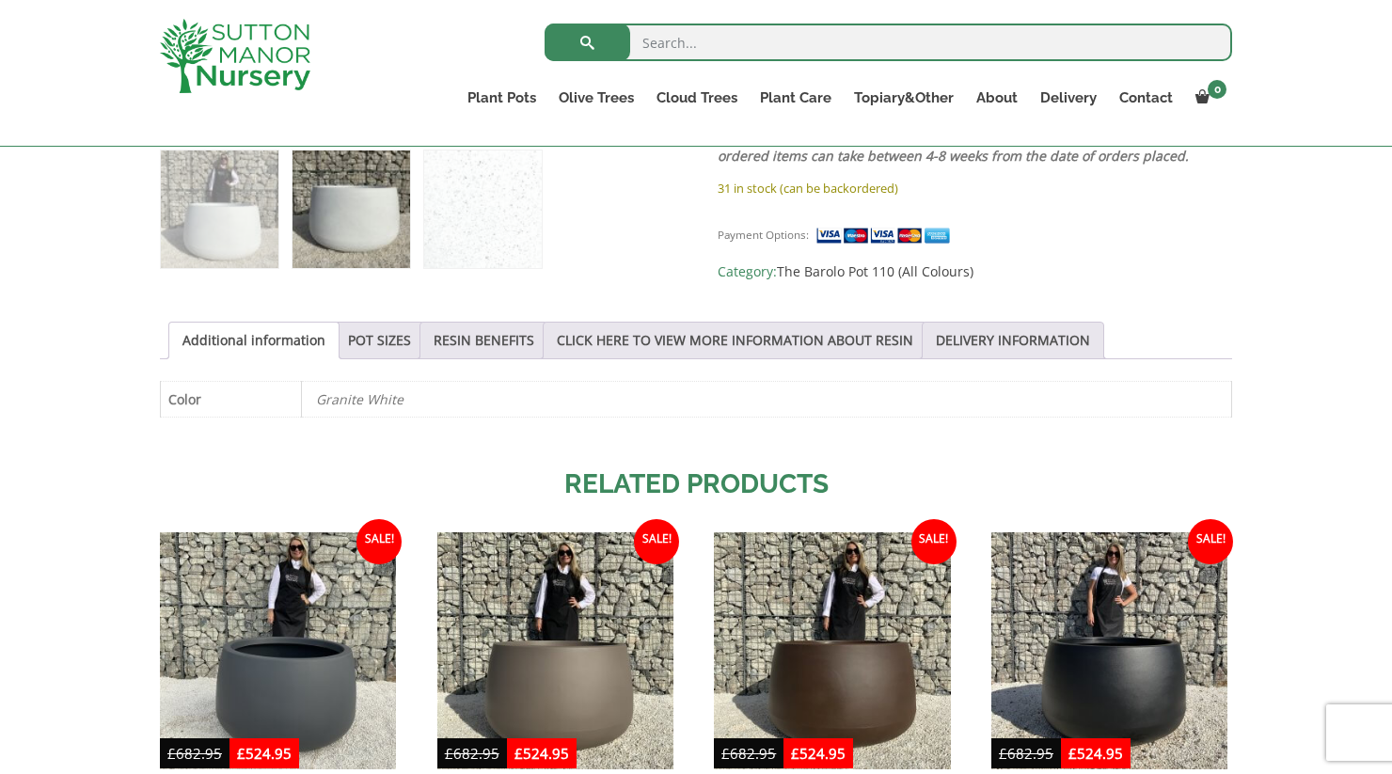
scroll to position [817, 0]
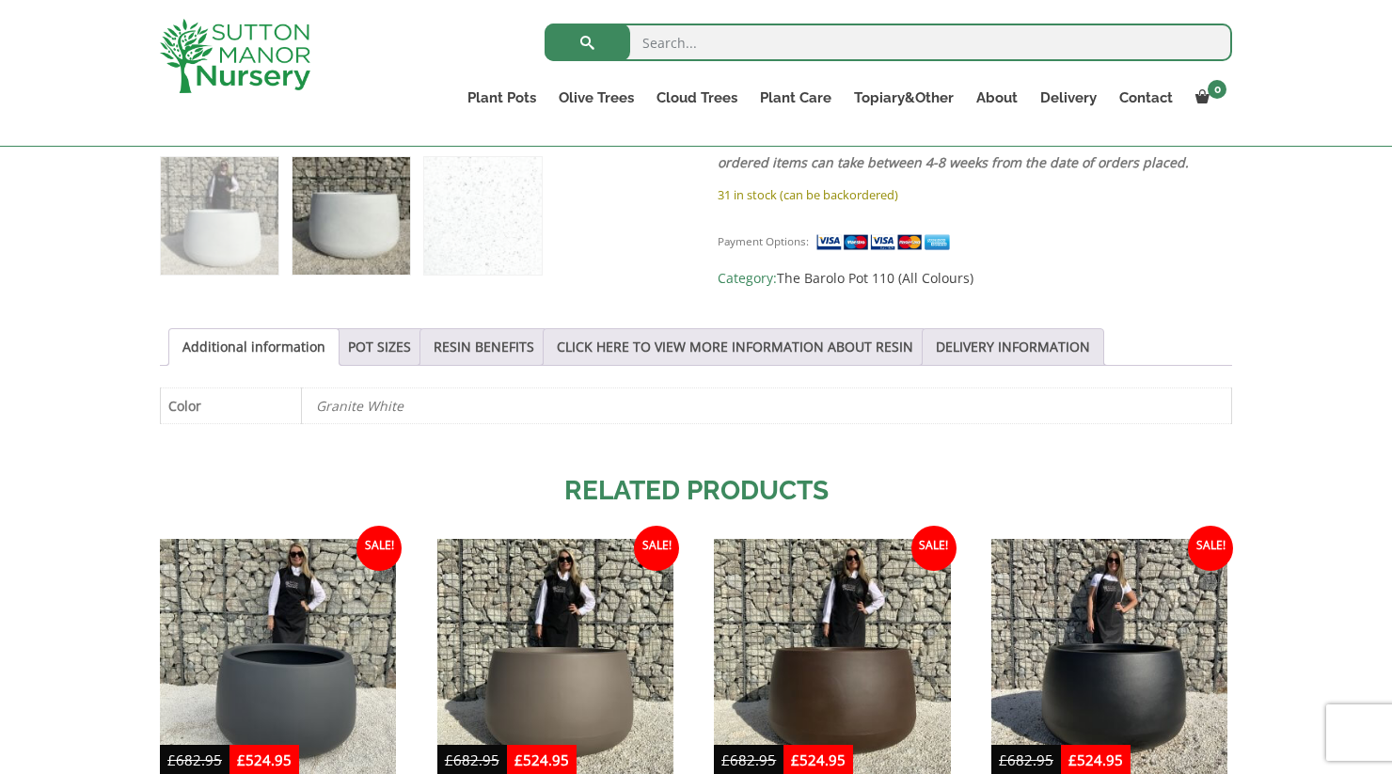
click at [387, 366] on ul "Additional information POT SIZES RESIN BENEFITS CLICK HERE TO VIEW MORE INFORMA…" at bounding box center [696, 347] width 1072 height 38
click at [397, 357] on link "POT SIZES" at bounding box center [379, 347] width 63 height 36
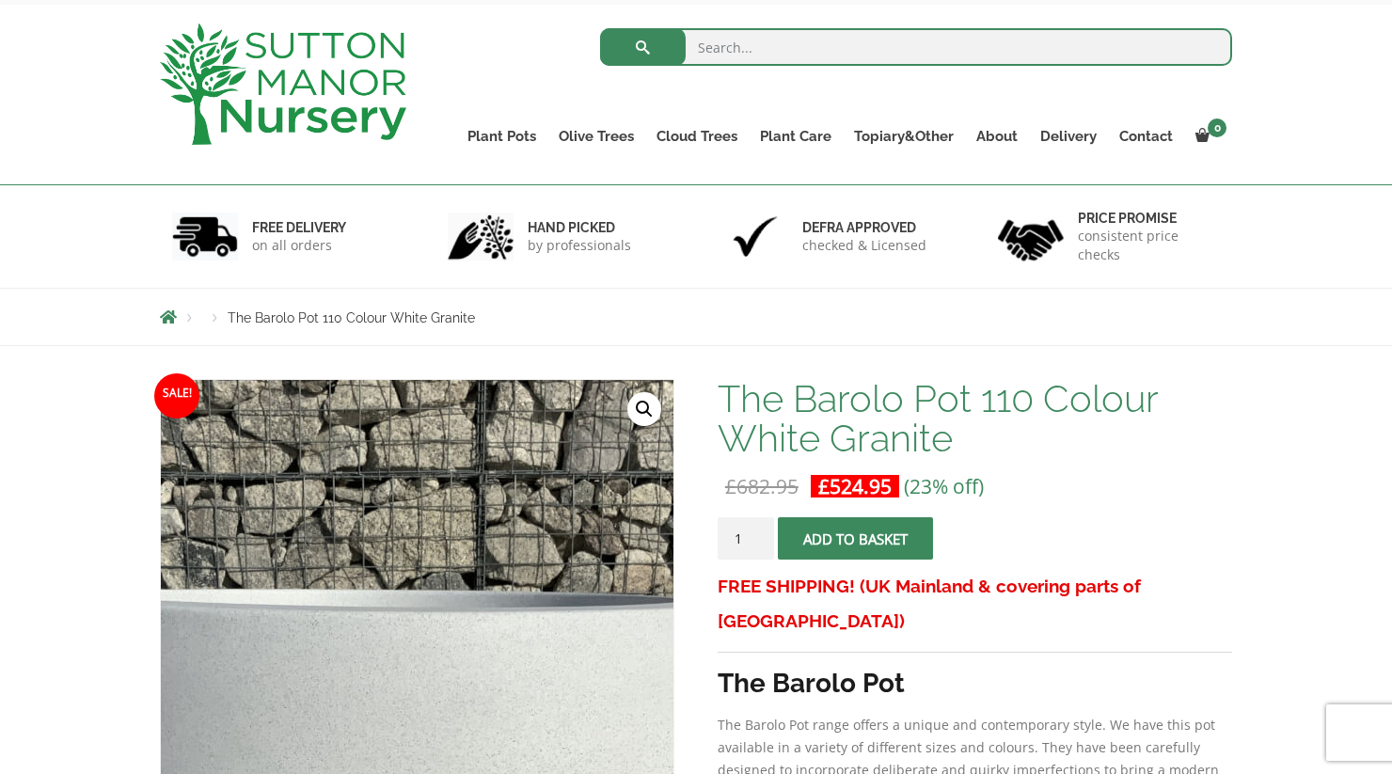
scroll to position [56, 0]
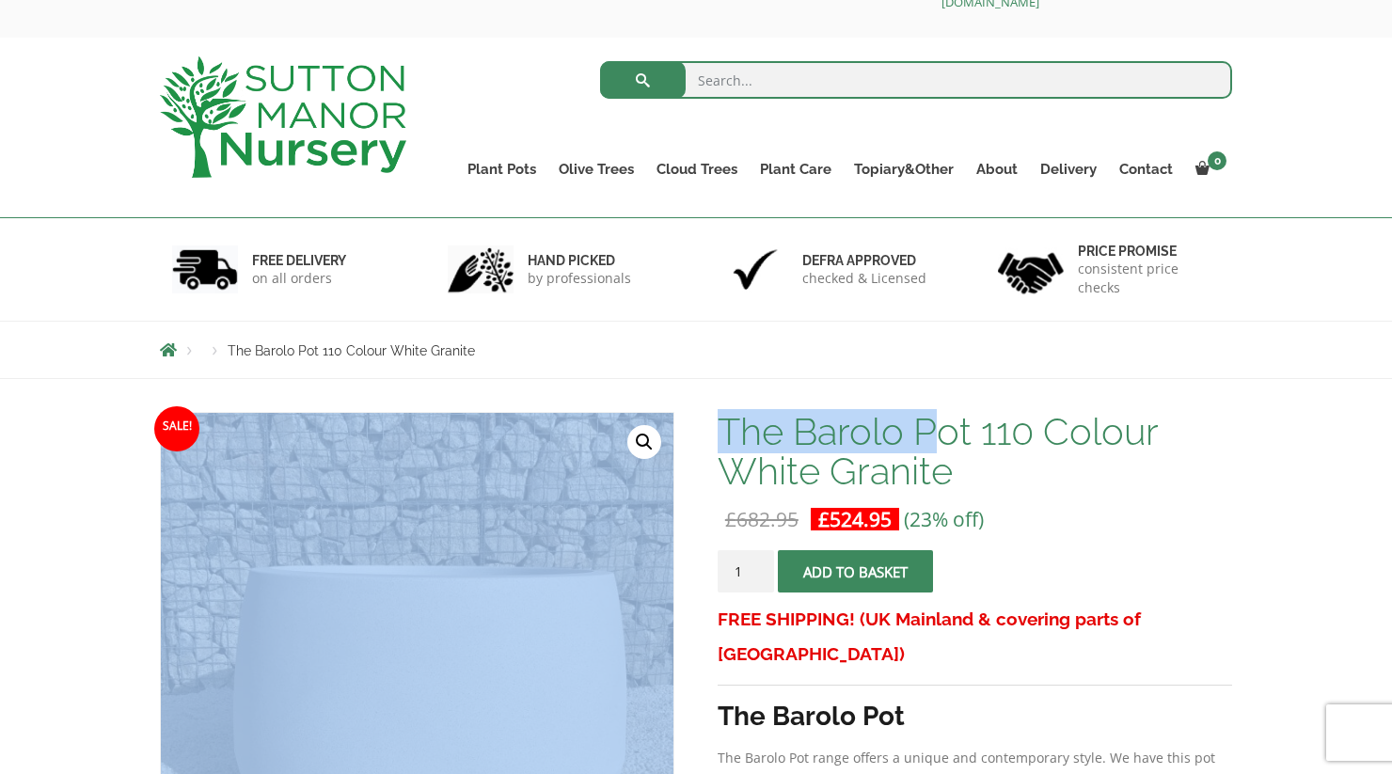
drag, startPoint x: 716, startPoint y: 428, endPoint x: 926, endPoint y: 429, distance: 210.7
click at [927, 429] on h1 "The Barolo Pot 110 Colour White Granite" at bounding box center [975, 451] width 514 height 79
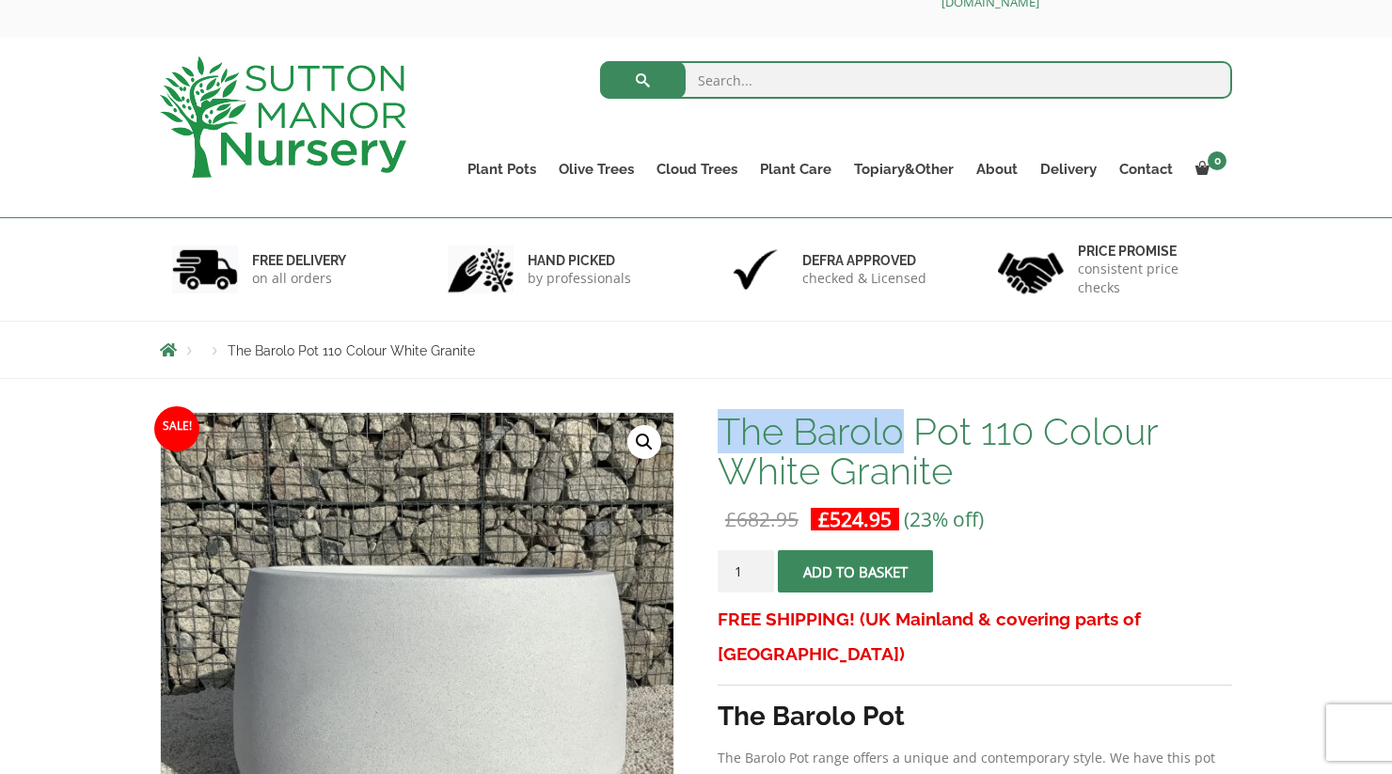
drag, startPoint x: 902, startPoint y: 434, endPoint x: 720, endPoint y: 440, distance: 181.7
click at [720, 440] on h1 "The Barolo Pot 110 Colour White Granite" at bounding box center [975, 451] width 514 height 79
copy h1 "The Barolo"
click at [815, 91] on input "search" at bounding box center [916, 80] width 633 height 38
paste input "The Barolo"
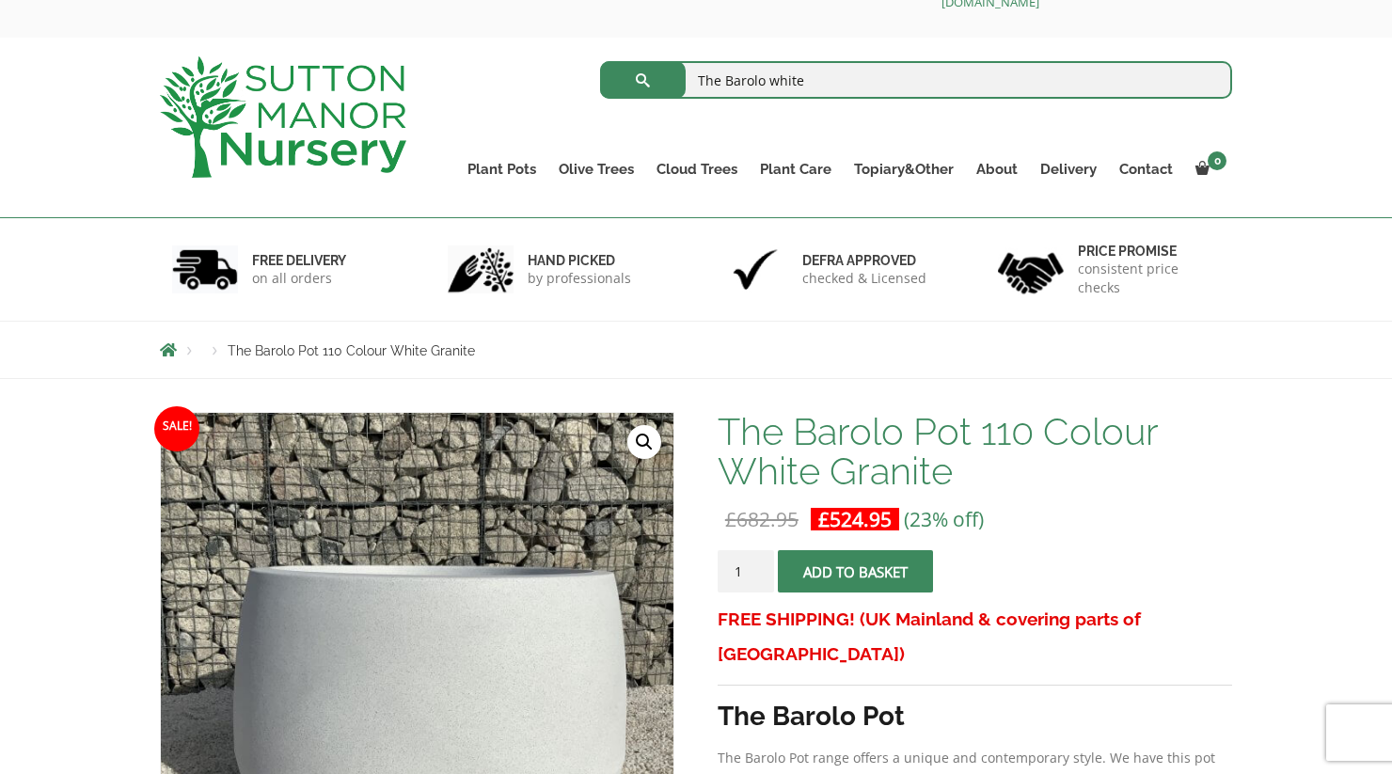
type input "The Barolo white"
click at [642, 80] on button "submit" at bounding box center [643, 80] width 86 height 38
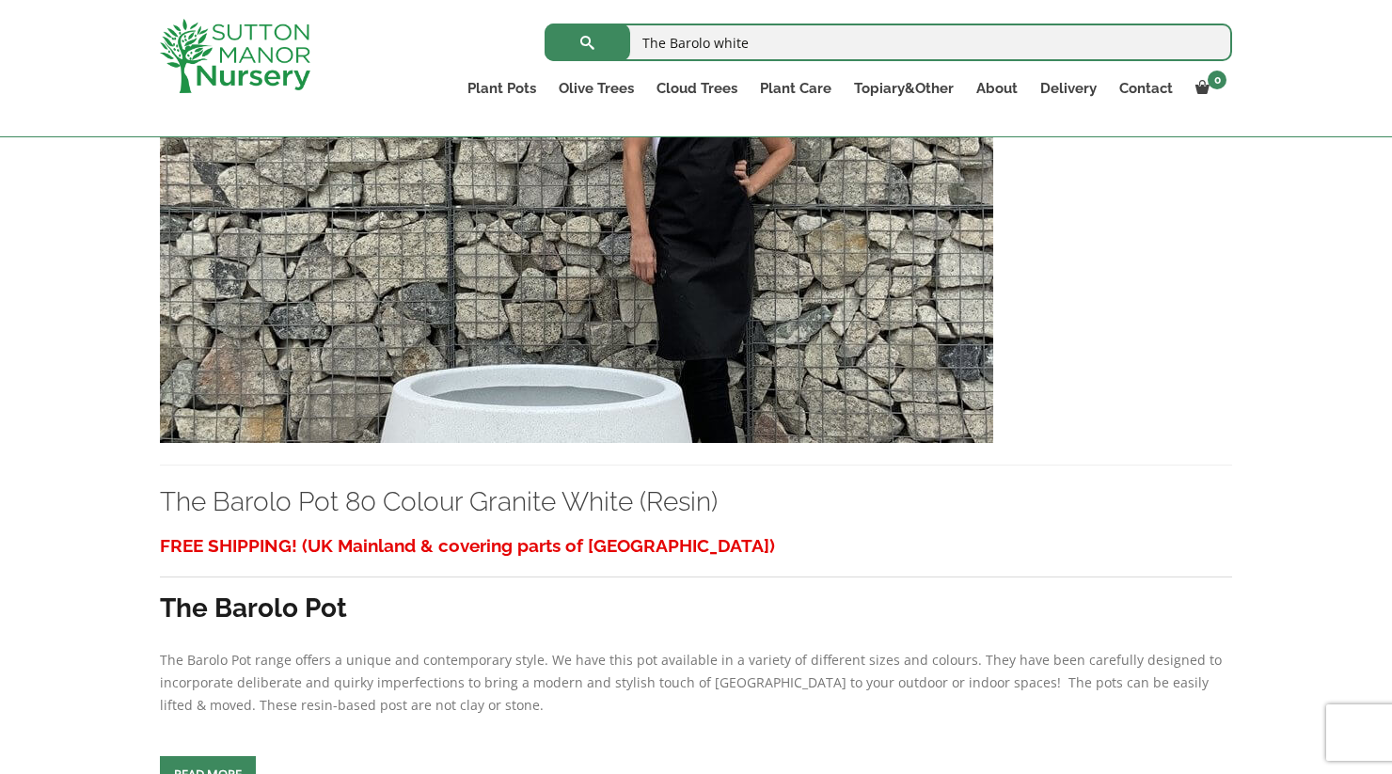
scroll to position [2194, 0]
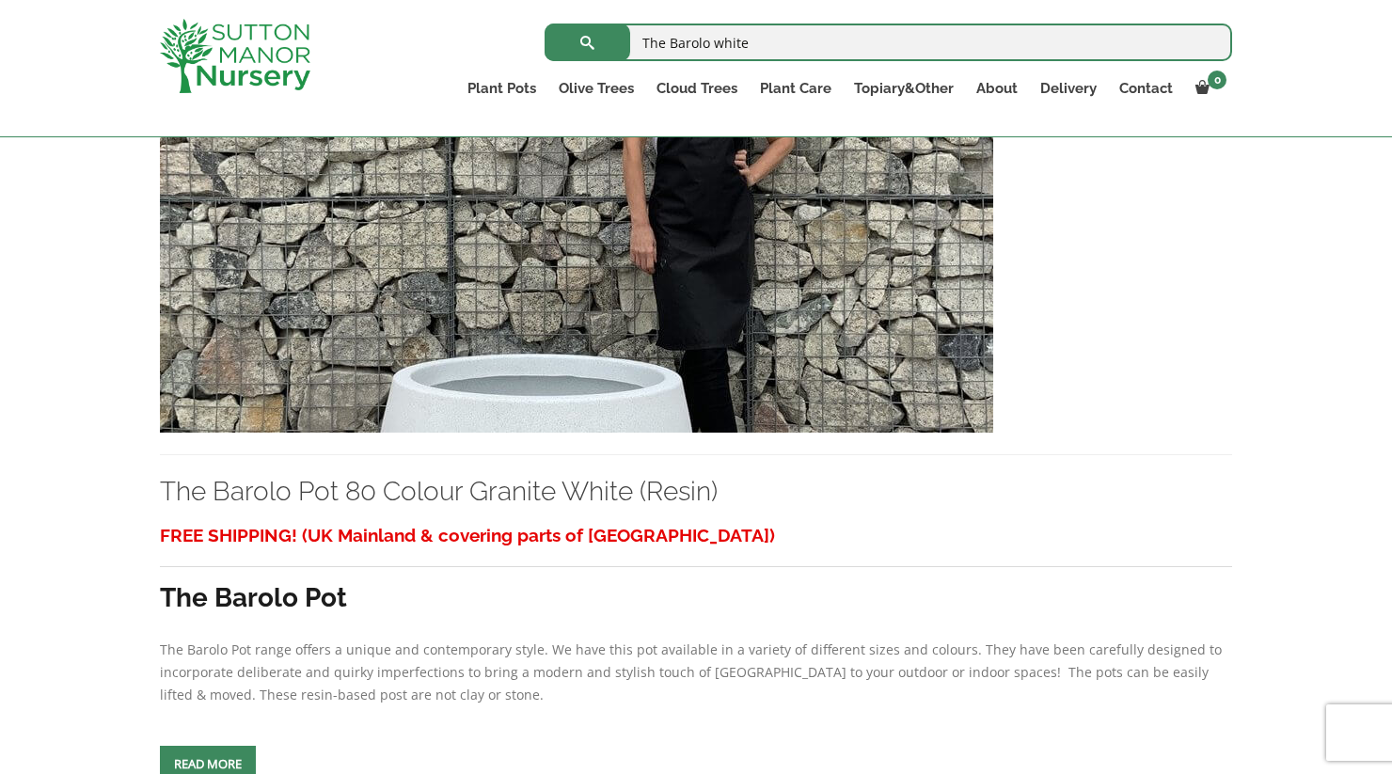
click at [843, 426] on img at bounding box center [576, 230] width 833 height 404
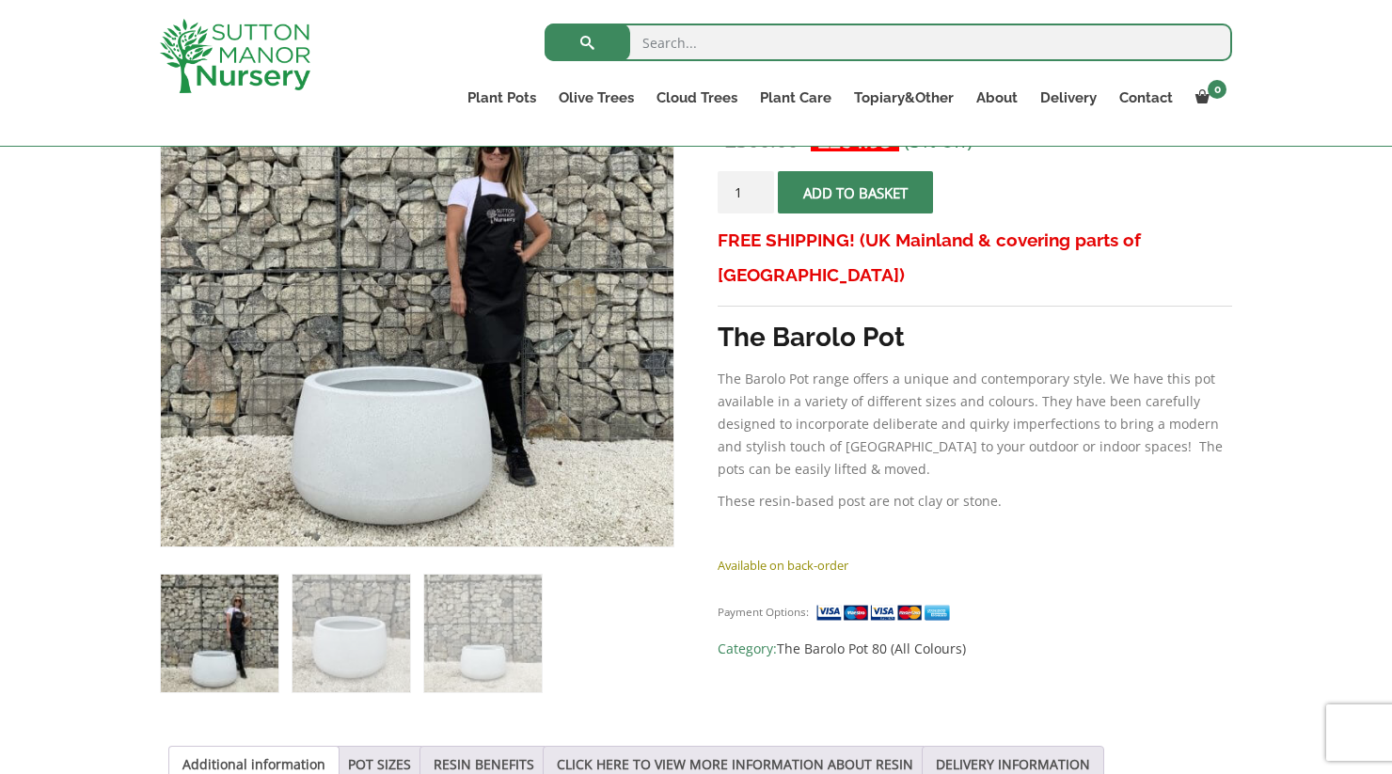
scroll to position [368, 0]
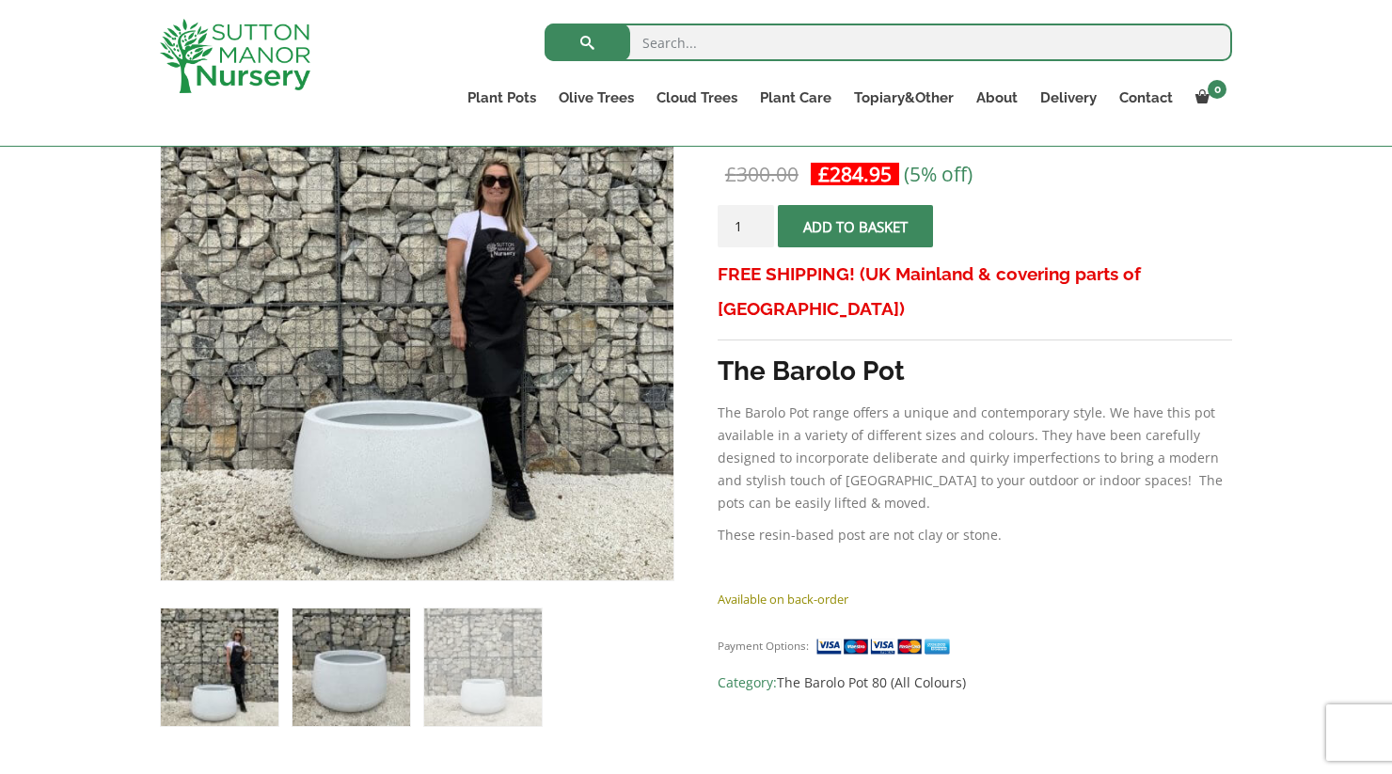
click at [410, 691] on img at bounding box center [352, 668] width 118 height 118
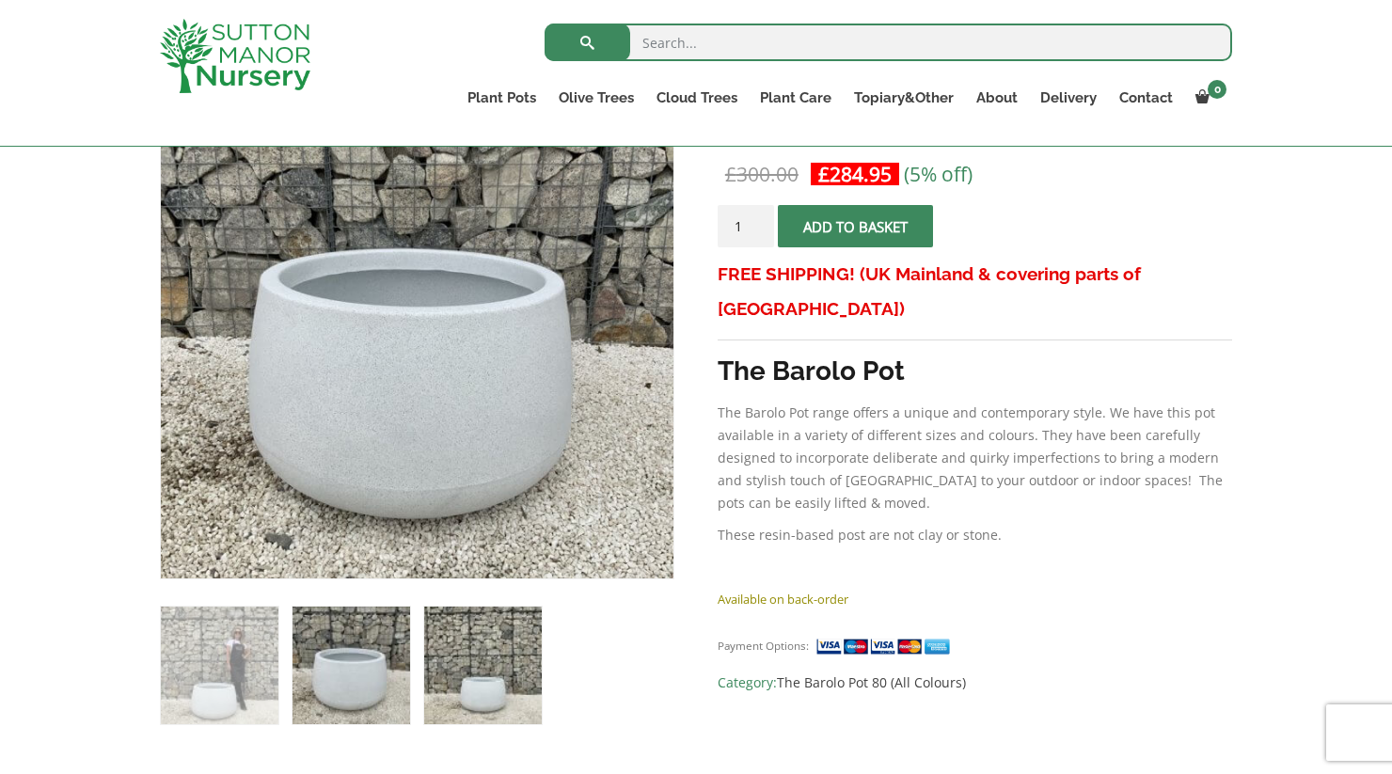
click at [464, 690] on img at bounding box center [483, 666] width 118 height 118
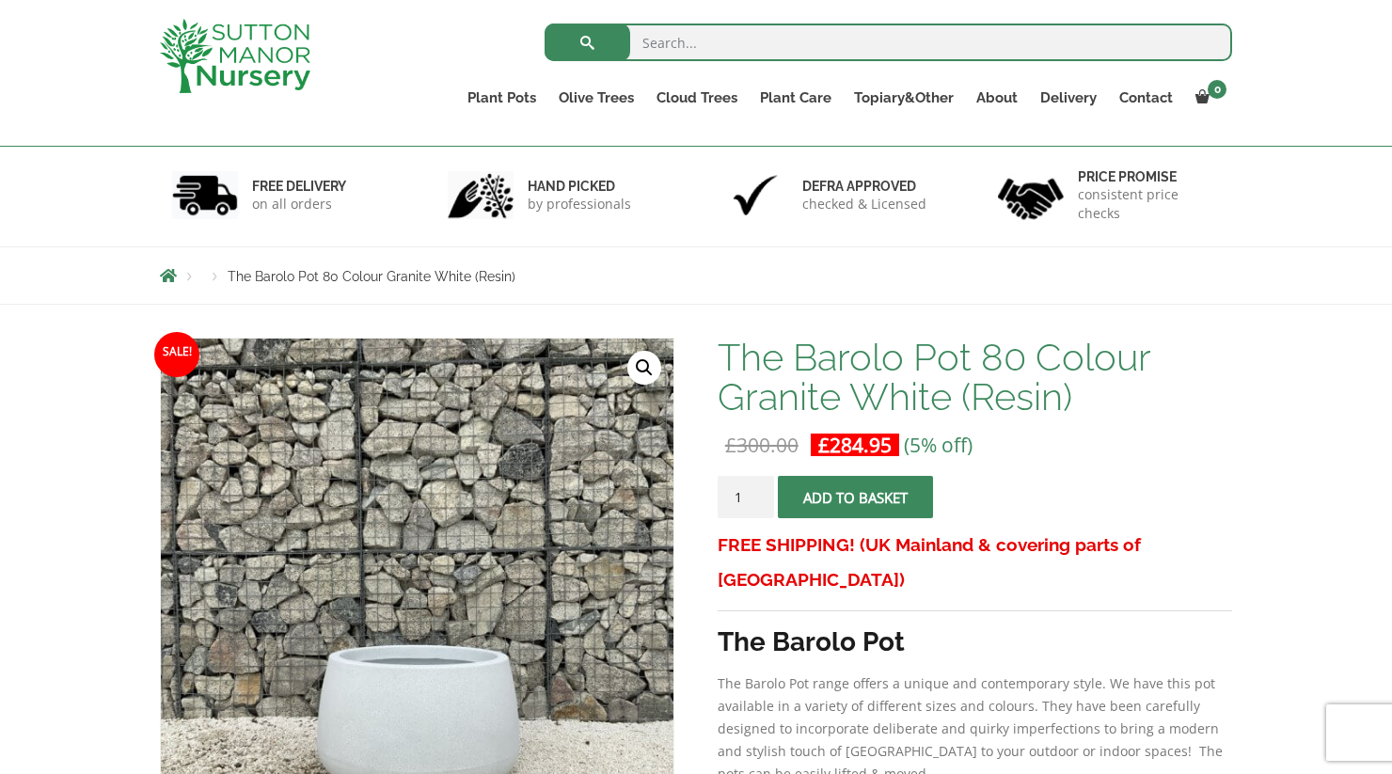
scroll to position [94, 0]
